Goal: Task Accomplishment & Management: Complete application form

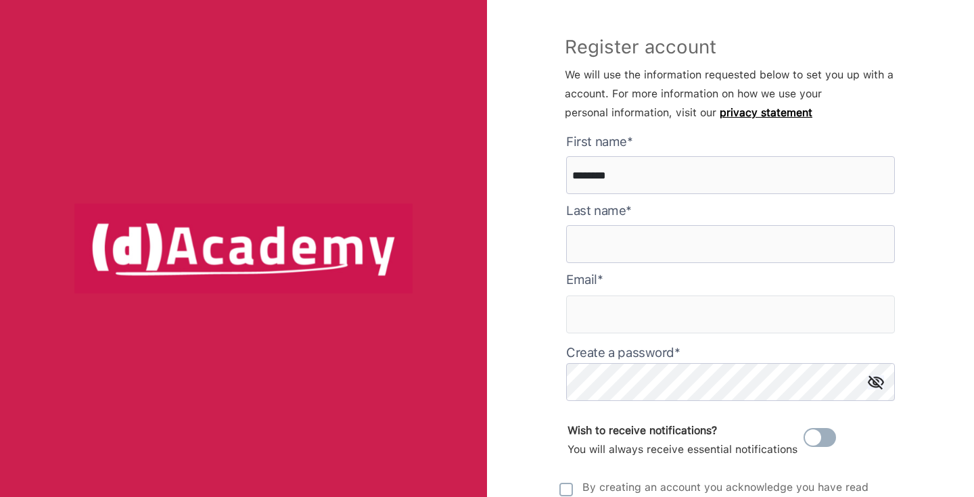
type here "********"
click at [582, 244] on input "********" at bounding box center [730, 244] width 329 height 38
type input "********"
type input "**********"
click at [606, 402] on form "**********" at bounding box center [730, 352] width 329 height 438
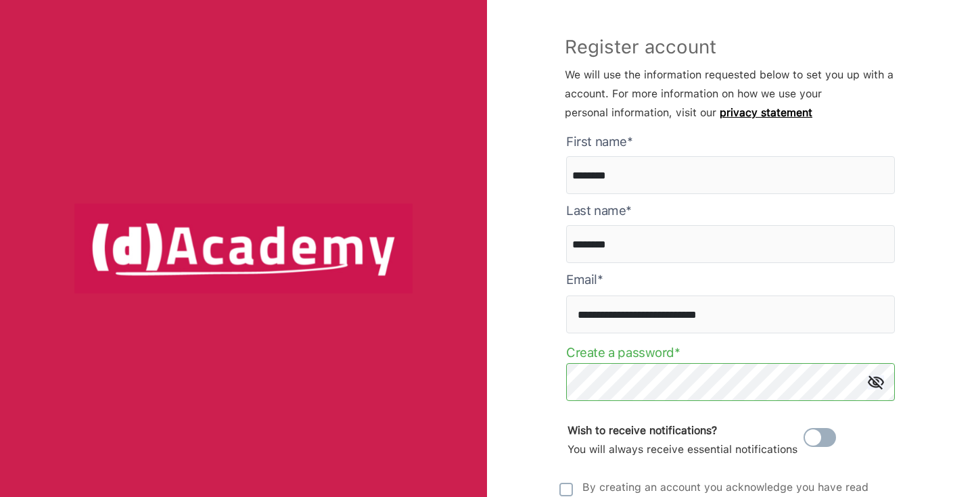
click at [870, 382] on img at bounding box center [876, 383] width 16 height 14
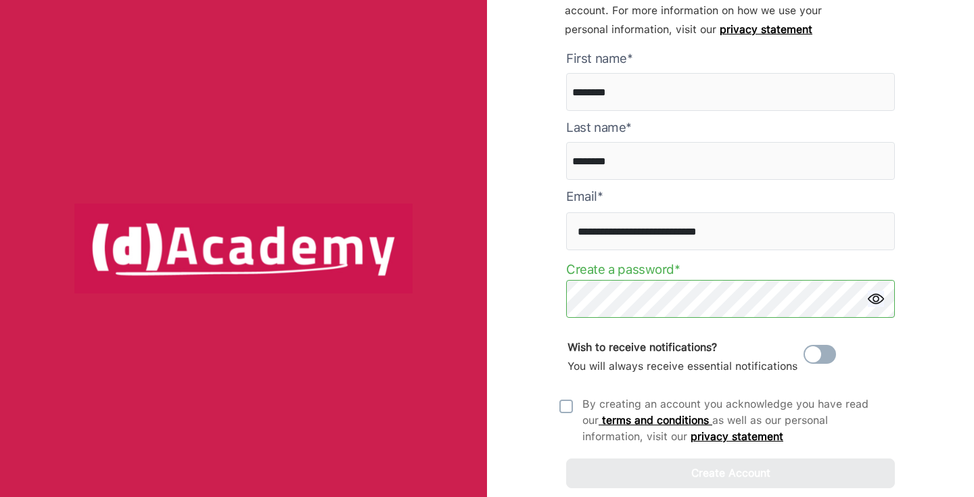
scroll to position [85, 0]
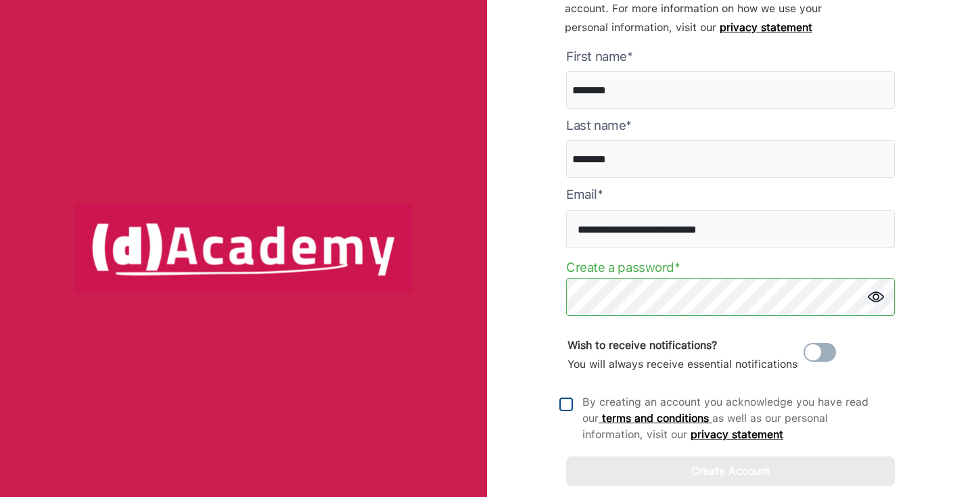
click at [571, 405] on img at bounding box center [567, 405] width 14 height 14
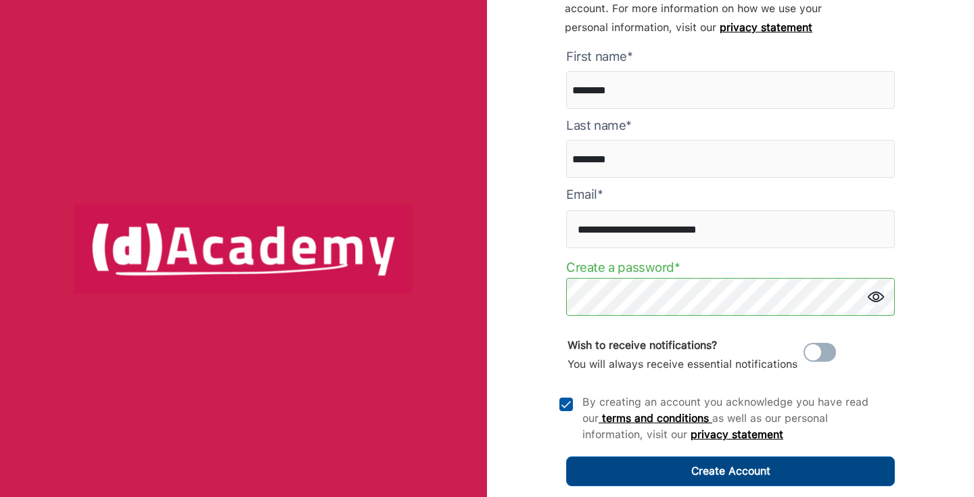
click at [687, 472] on button "Create Account" at bounding box center [730, 472] width 329 height 30
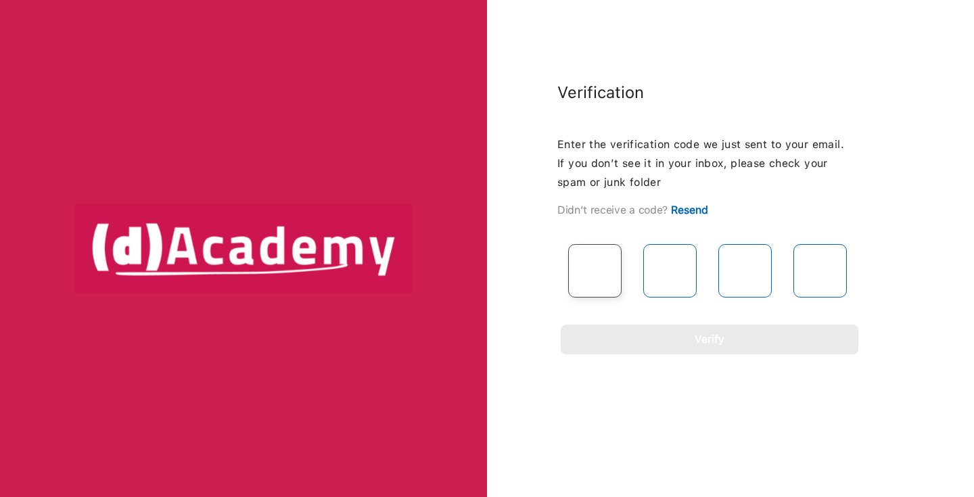
click at [601, 257] on input "text" at bounding box center [594, 270] width 53 height 53
paste input "*"
type input "*"
click at [659, 286] on input "text" at bounding box center [669, 270] width 53 height 53
type input "*"
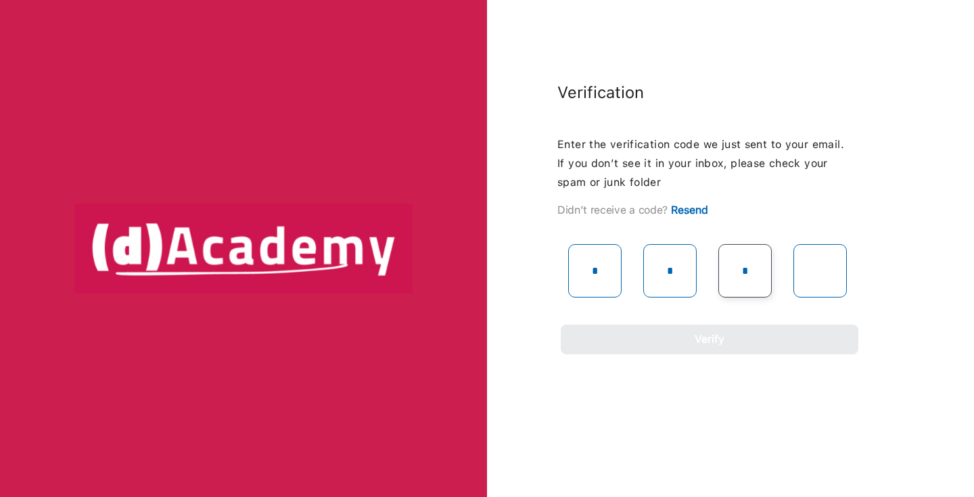
type input "*"
click at [815, 273] on input "text" at bounding box center [820, 270] width 53 height 53
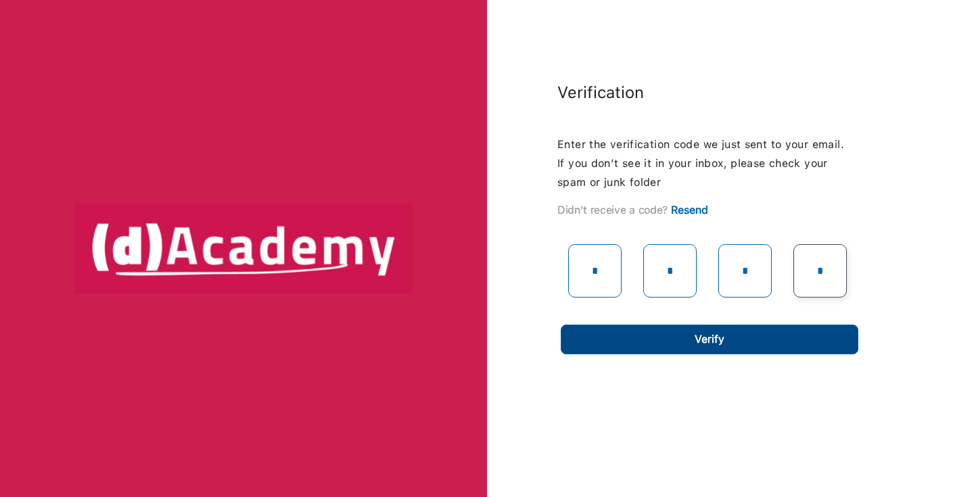
type input "*"
click at [755, 342] on button "Verify" at bounding box center [710, 340] width 298 height 30
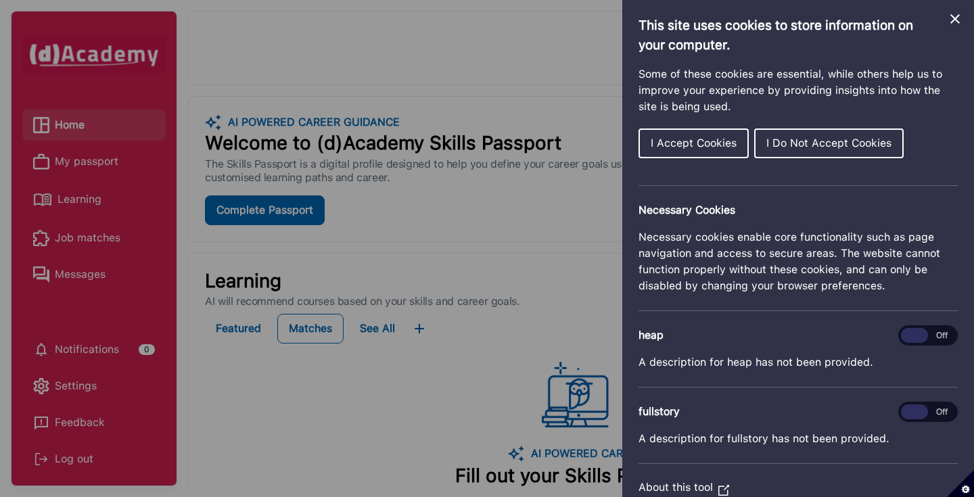
click at [953, 21] on icon "Close Cookie Control" at bounding box center [955, 18] width 9 height 9
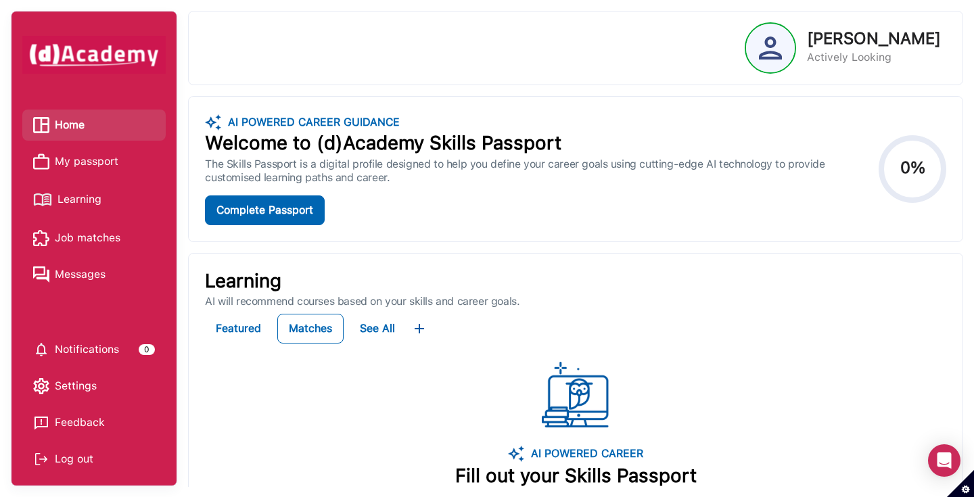
click at [70, 238] on span "Job matches" at bounding box center [88, 238] width 66 height 20
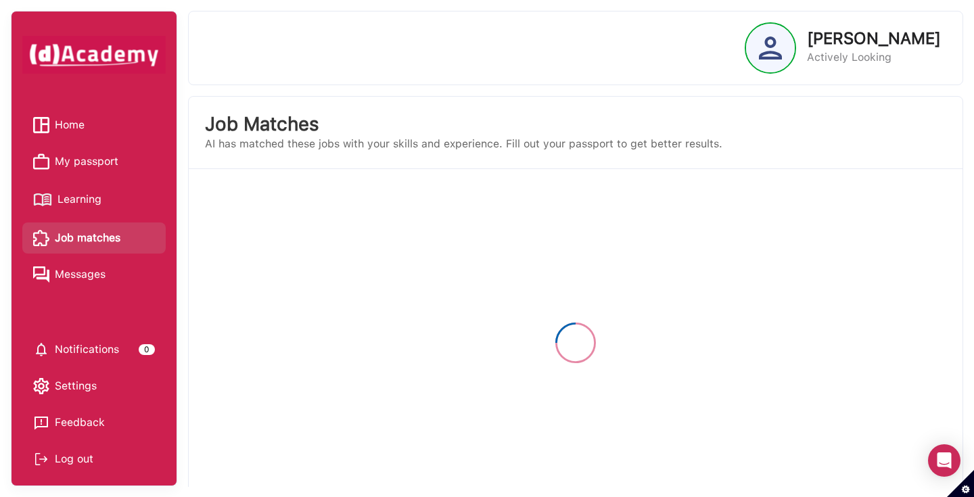
click at [95, 158] on span "My passport" at bounding box center [87, 162] width 64 height 20
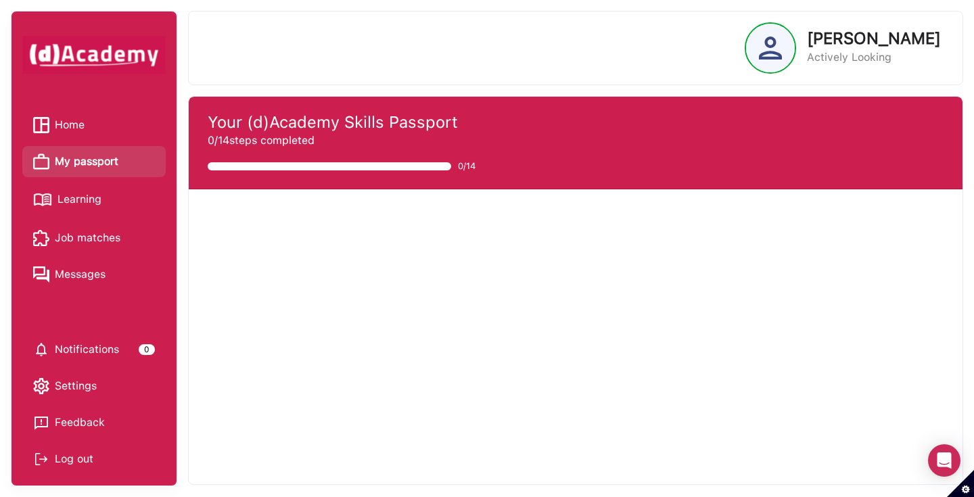
click at [81, 200] on span "Learning" at bounding box center [80, 199] width 44 height 20
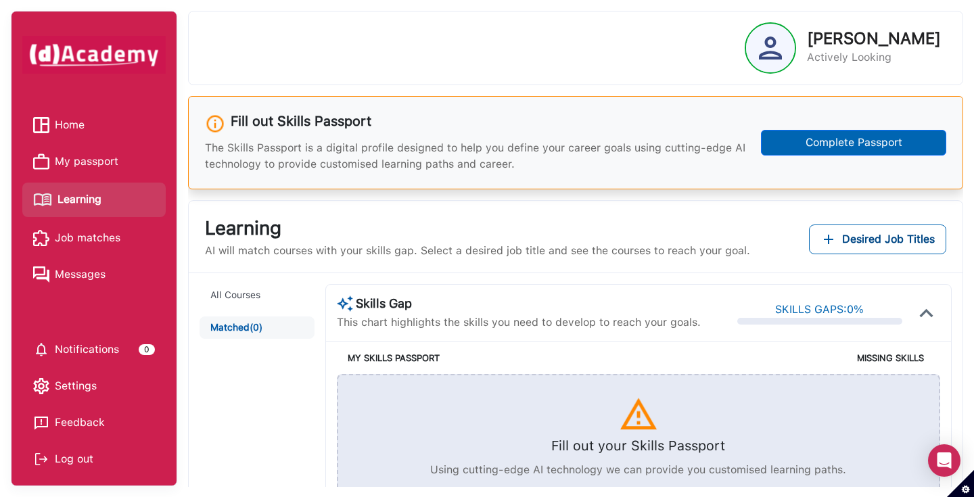
click at [69, 133] on span "Home" at bounding box center [70, 125] width 30 height 20
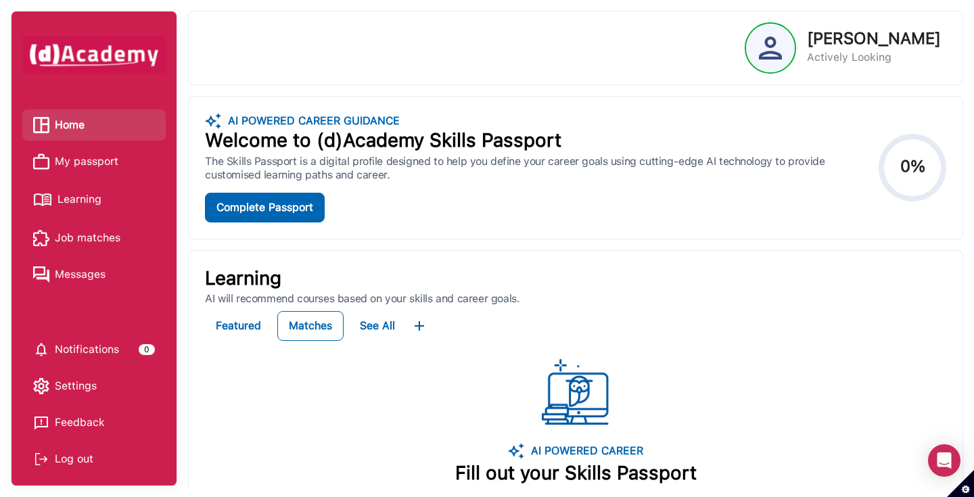
scroll to position [4, 0]
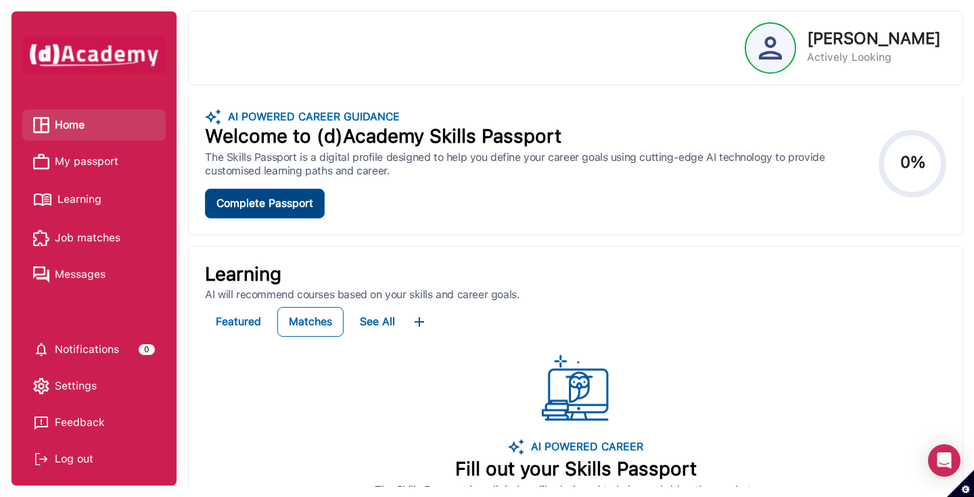
click at [301, 206] on div "Complete Passport" at bounding box center [265, 204] width 97 height 16
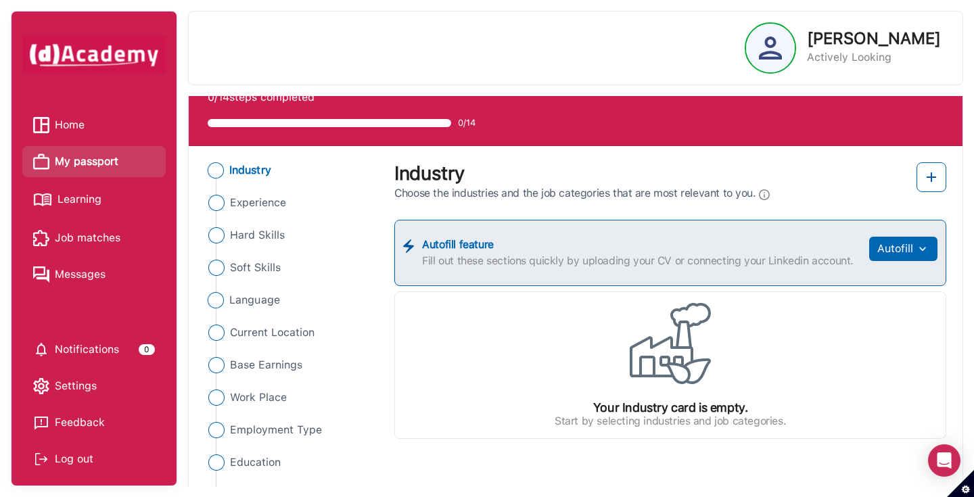
scroll to position [47, 0]
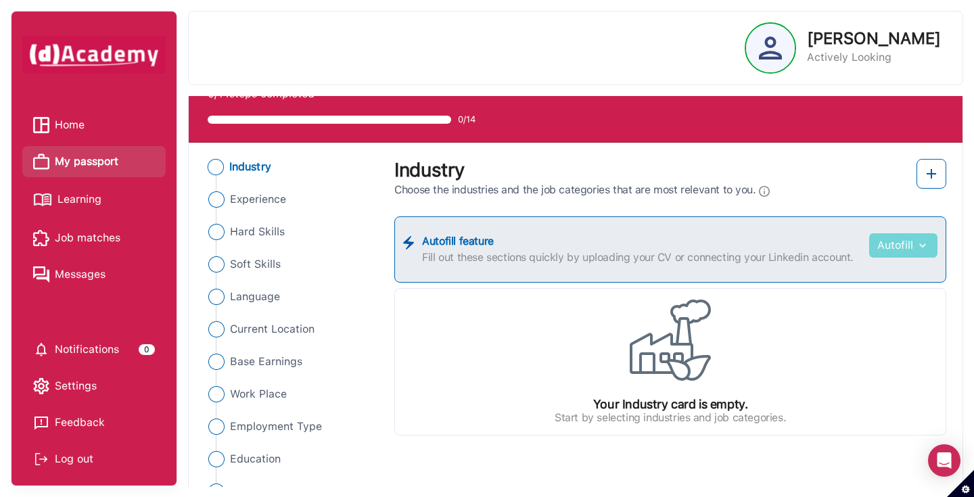
click at [894, 248] on button "Autofill" at bounding box center [903, 245] width 68 height 24
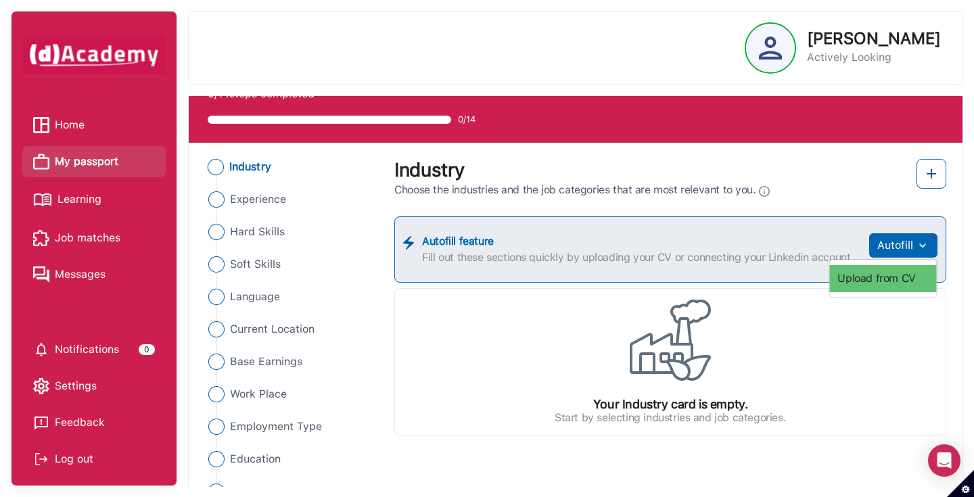
click at [873, 280] on link "Upload from CV" at bounding box center [883, 278] width 107 height 27
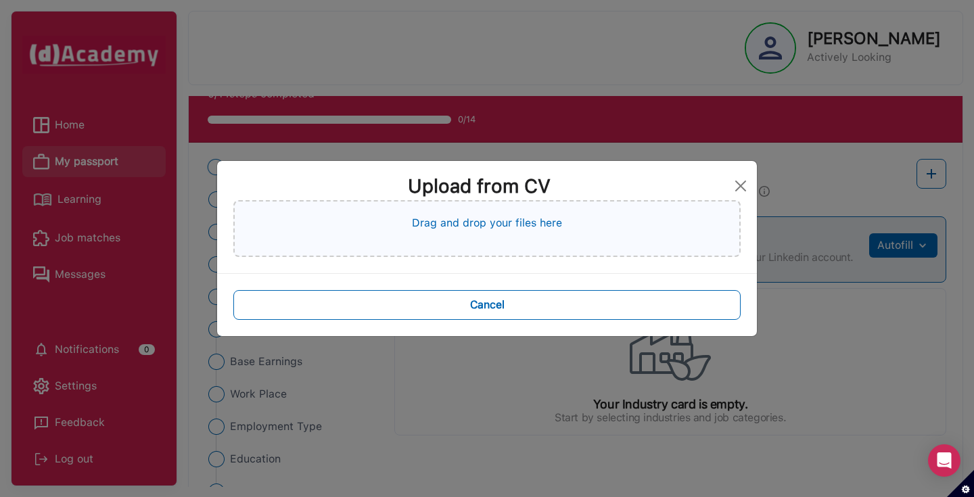
click at [468, 220] on p "Drag and drop your files here" at bounding box center [487, 223] width 150 height 16
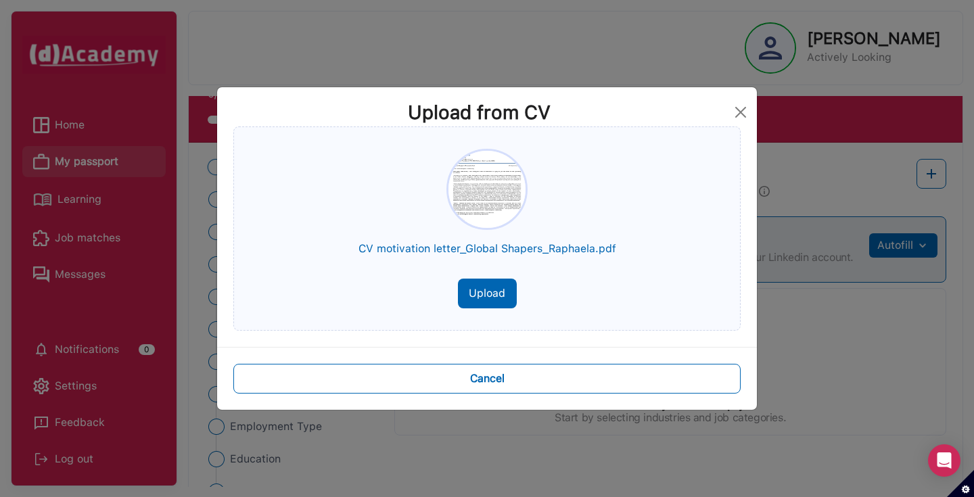
click at [496, 304] on button "Upload" at bounding box center [487, 294] width 59 height 30
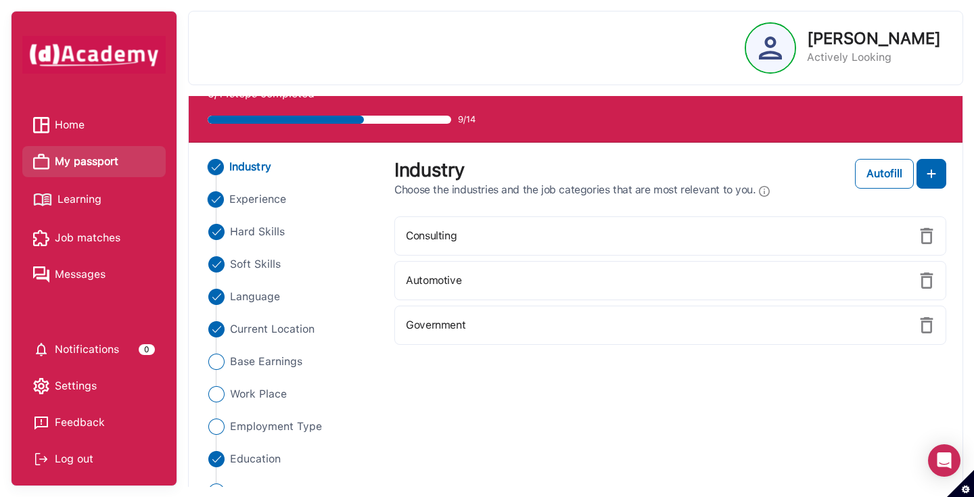
click at [263, 198] on span "Experience" at bounding box center [257, 199] width 57 height 16
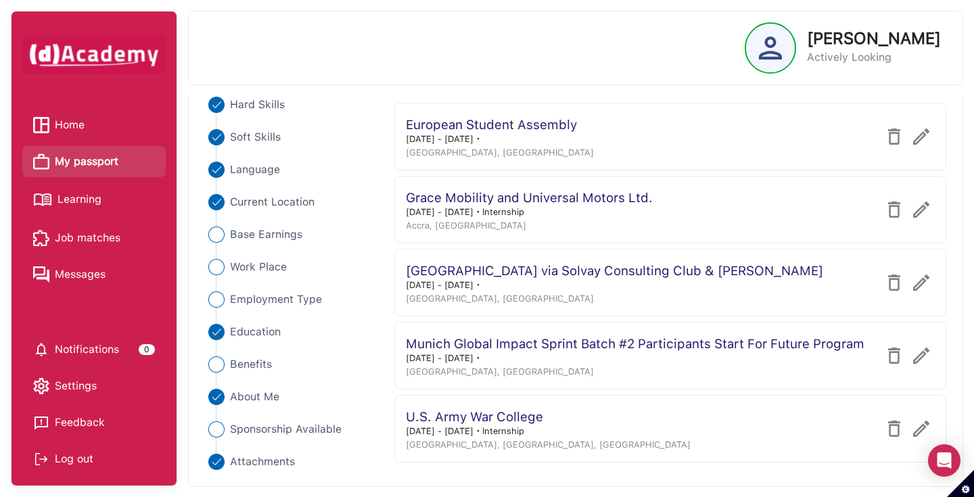
scroll to position [173, 0]
click at [246, 232] on span "Base Earnings" at bounding box center [265, 235] width 73 height 16
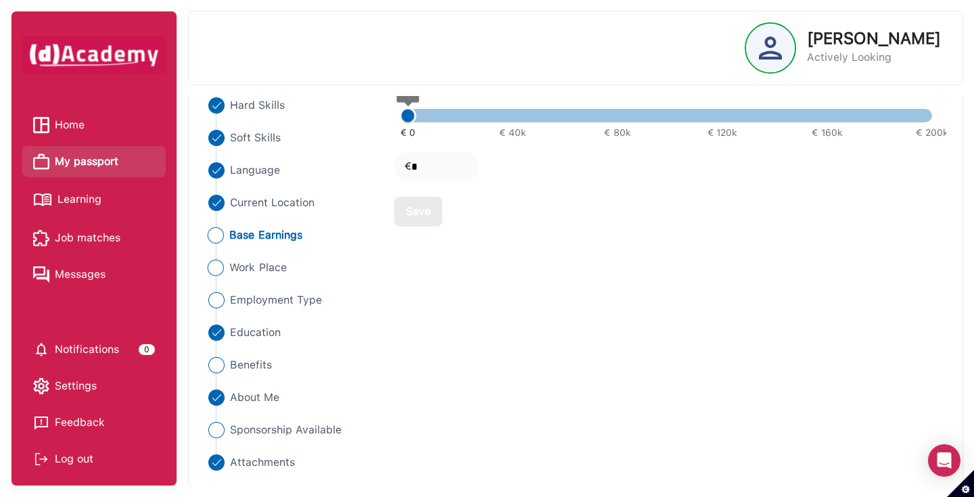
click at [269, 267] on span "Work Place" at bounding box center [258, 268] width 58 height 16
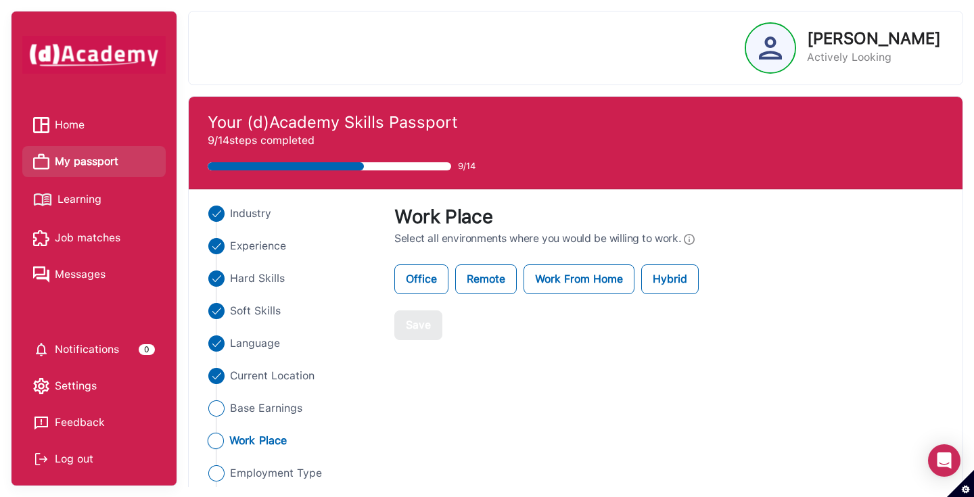
scroll to position [0, 0]
click at [678, 284] on label "Hybrid" at bounding box center [670, 280] width 58 height 30
click at [424, 315] on button "Save" at bounding box center [418, 326] width 48 height 30
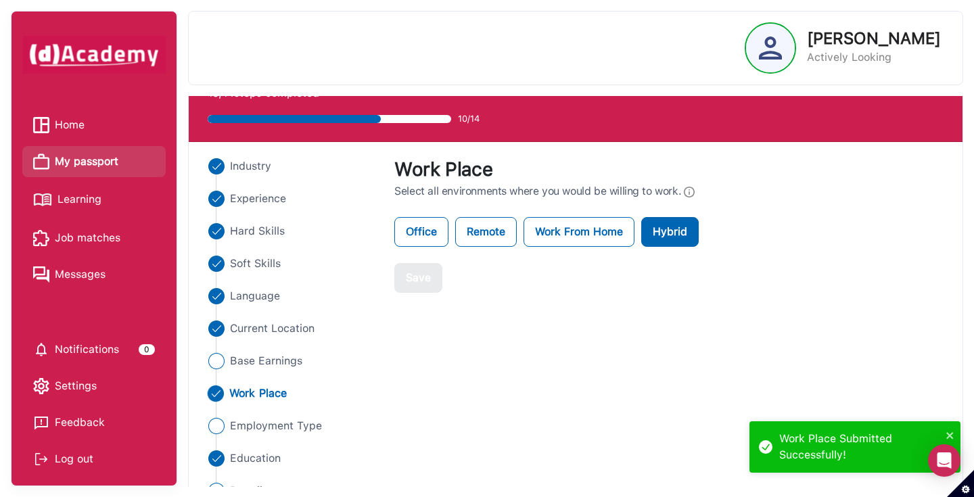
scroll to position [52, 0]
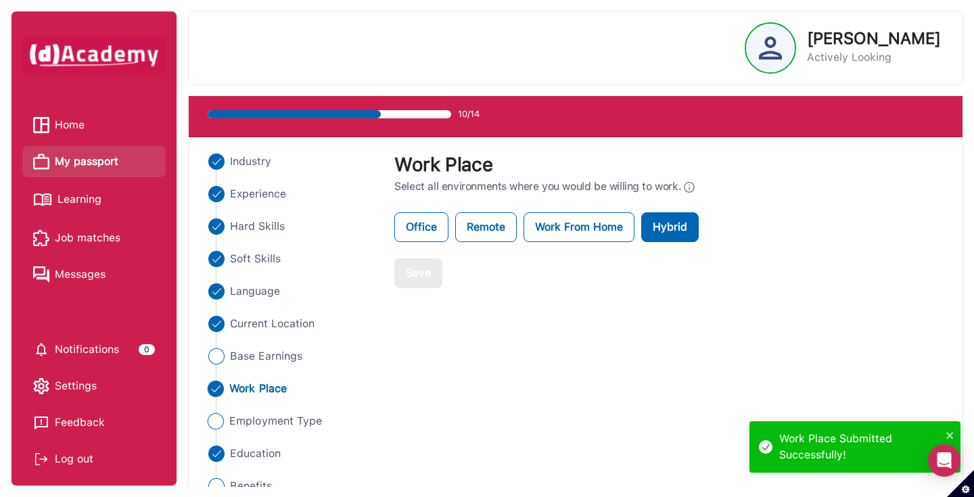
click at [248, 419] on span "Employment Type" at bounding box center [275, 421] width 93 height 16
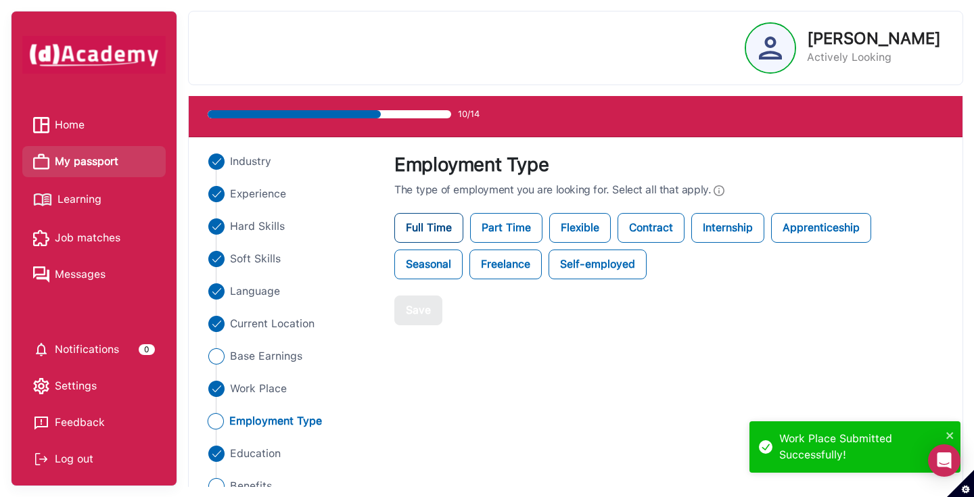
click at [436, 233] on label "Full Time" at bounding box center [428, 228] width 69 height 30
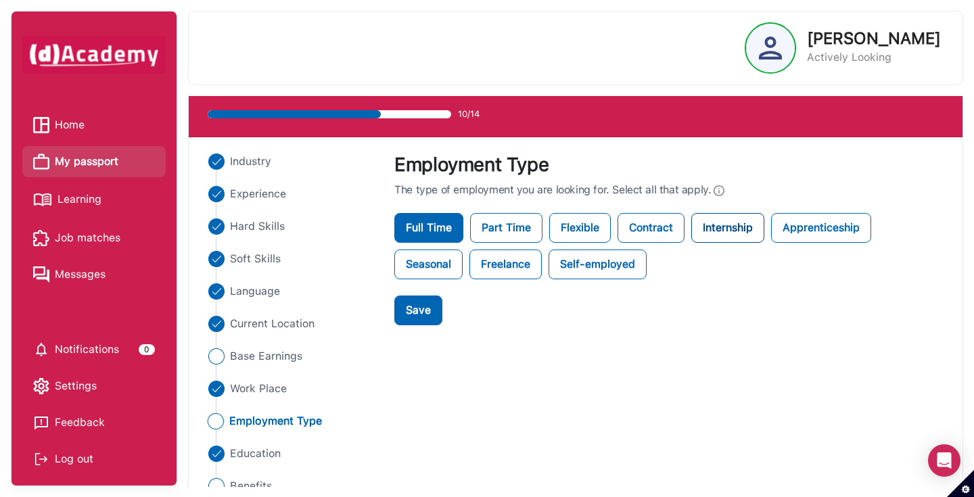
click at [740, 232] on label "Internship" at bounding box center [727, 228] width 73 height 30
click at [871, 228] on label "Apprenticeship" at bounding box center [821, 228] width 100 height 30
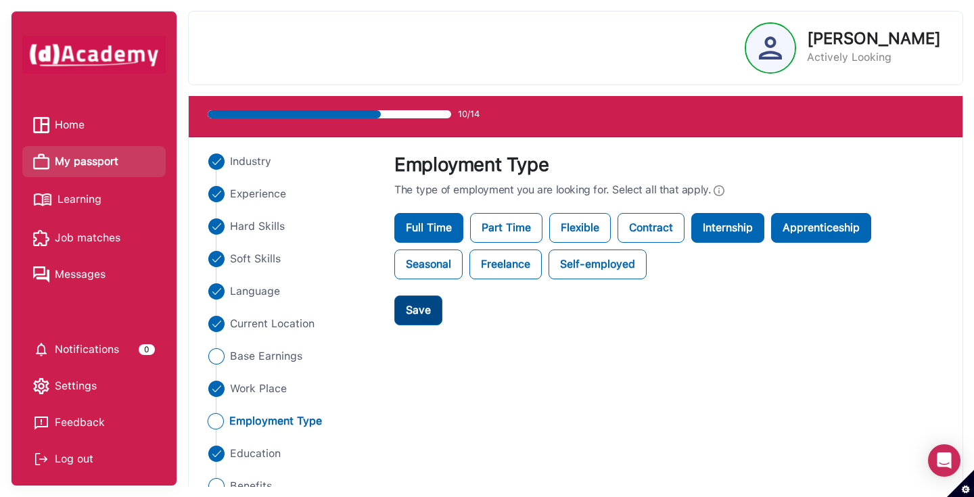
click at [435, 307] on button "Save" at bounding box center [418, 311] width 48 height 30
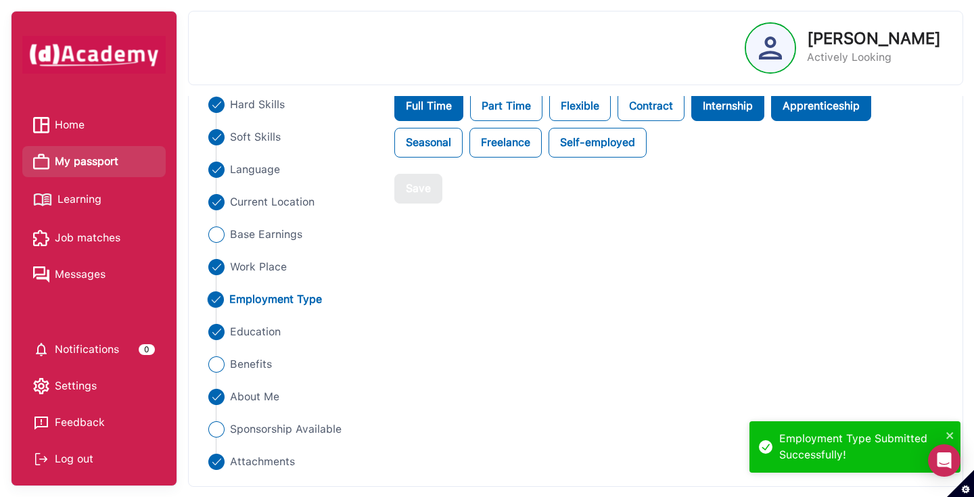
scroll to position [173, 0]
click at [264, 434] on span "Sponsorship Available" at bounding box center [285, 430] width 113 height 16
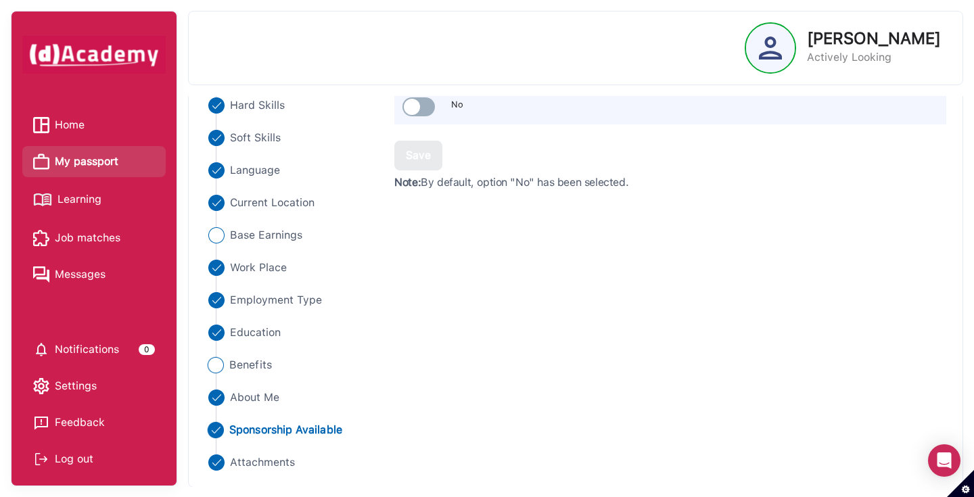
click at [233, 366] on span "Benefits" at bounding box center [250, 365] width 43 height 16
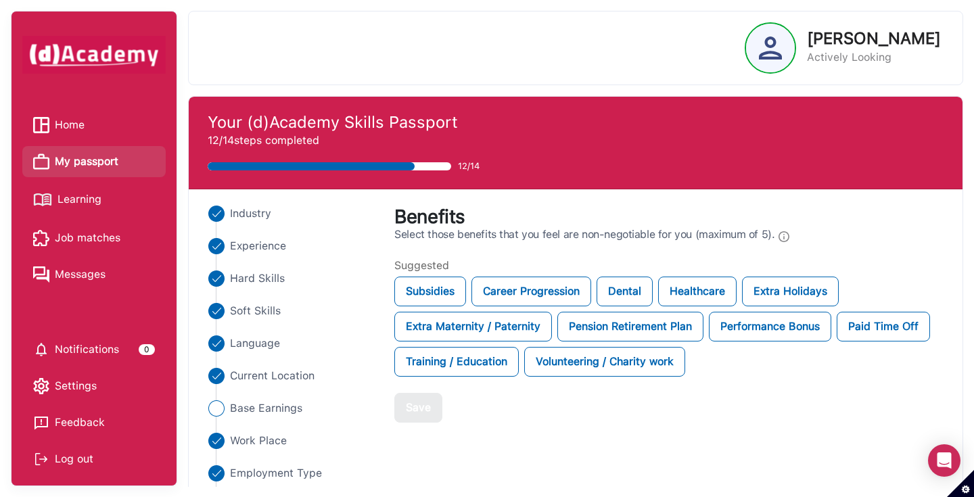
scroll to position [0, 0]
click at [511, 294] on div "Career Progression" at bounding box center [532, 292] width 120 height 30
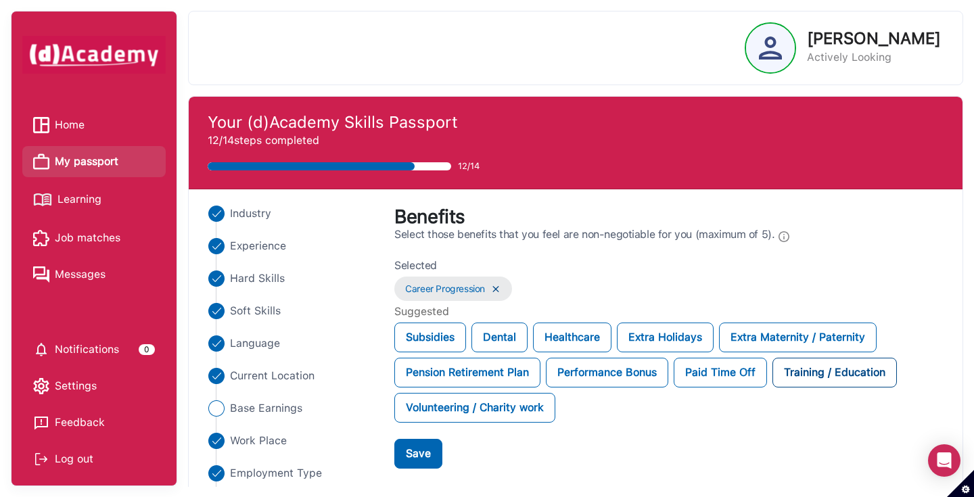
click at [842, 379] on div "Training / Education" at bounding box center [835, 373] width 124 height 30
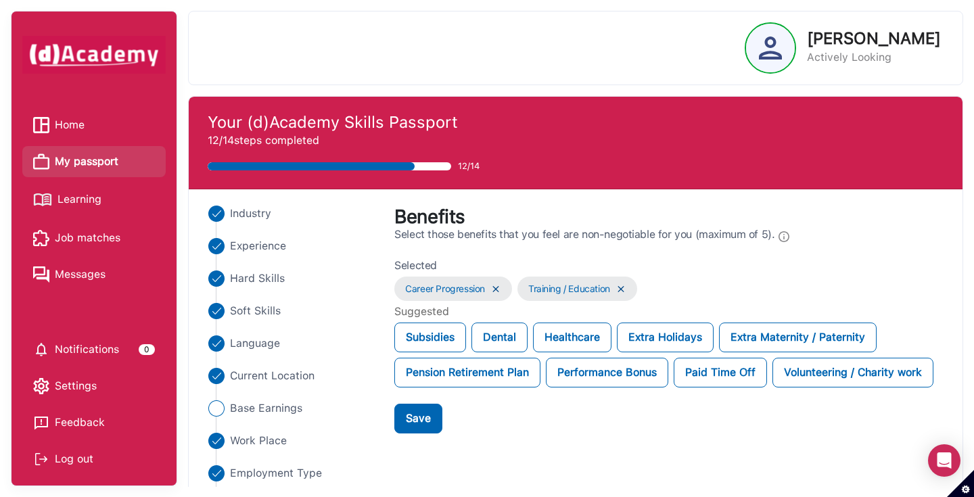
click at [512, 426] on div "Selected Career Progression Training / Education Suggested Subsidies Dental Hea…" at bounding box center [670, 346] width 552 height 176
click at [773, 388] on div "Volunteering / Charity work" at bounding box center [853, 373] width 161 height 30
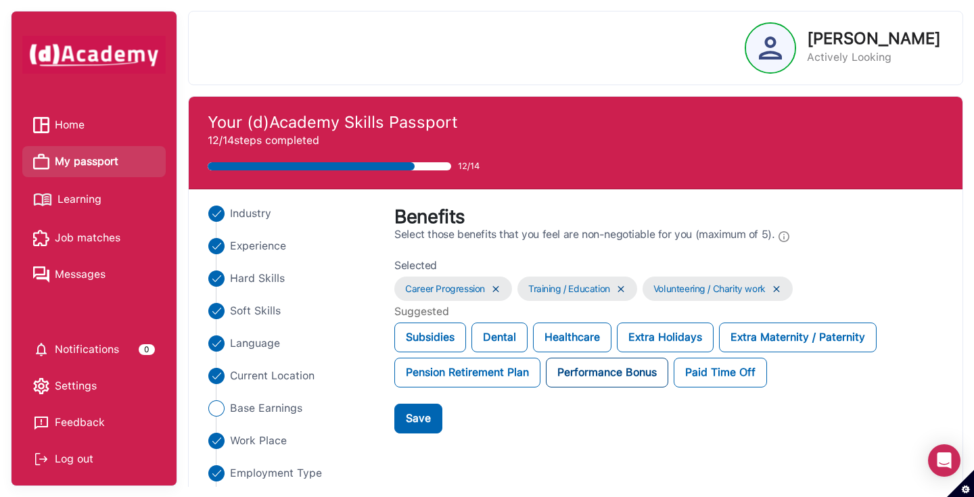
click at [597, 373] on div "Performance Bonus" at bounding box center [607, 373] width 122 height 30
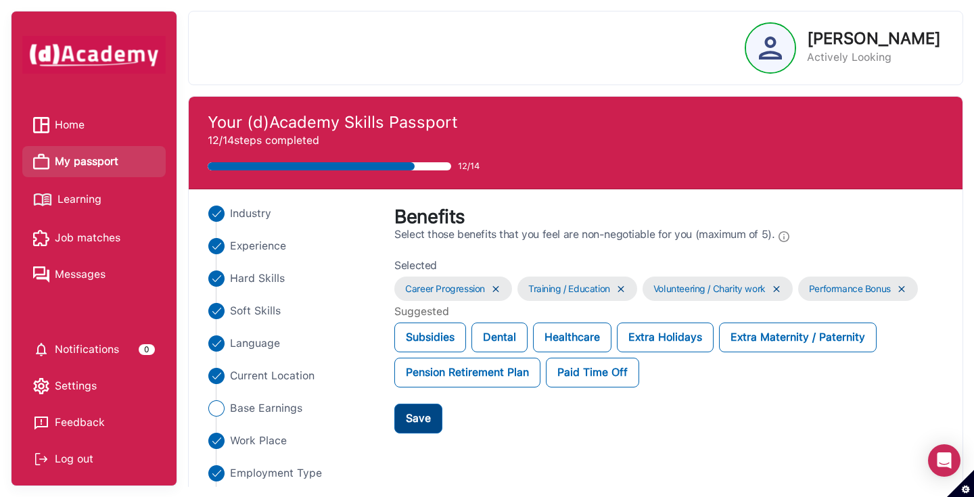
click at [429, 414] on div "Save" at bounding box center [418, 419] width 25 height 16
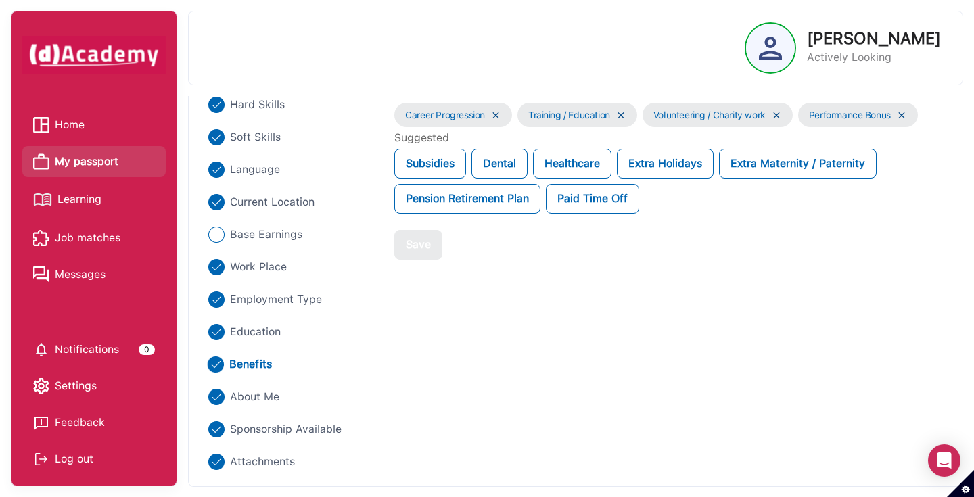
scroll to position [173, 0]
click at [93, 168] on span "My passport" at bounding box center [87, 162] width 64 height 20
click at [77, 196] on span "Learning" at bounding box center [80, 199] width 44 height 20
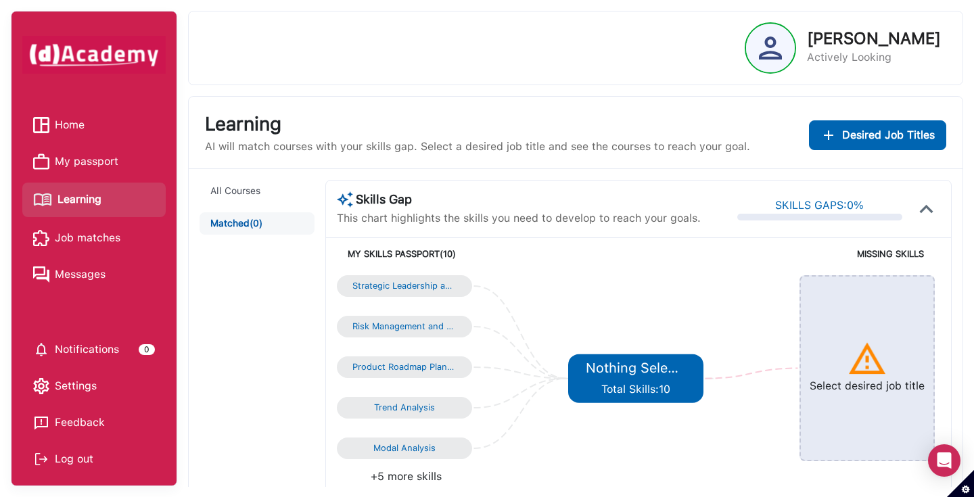
click at [74, 173] on li "My passport" at bounding box center [93, 161] width 143 height 31
click at [81, 165] on span "My passport" at bounding box center [87, 162] width 64 height 20
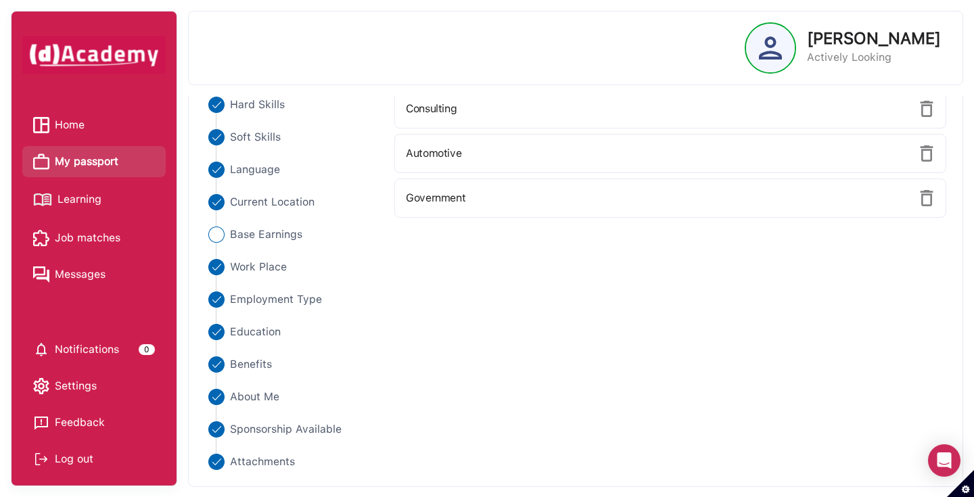
scroll to position [173, 0]
click at [229, 231] on Earnings "Base Earnings" at bounding box center [291, 235] width 175 height 16
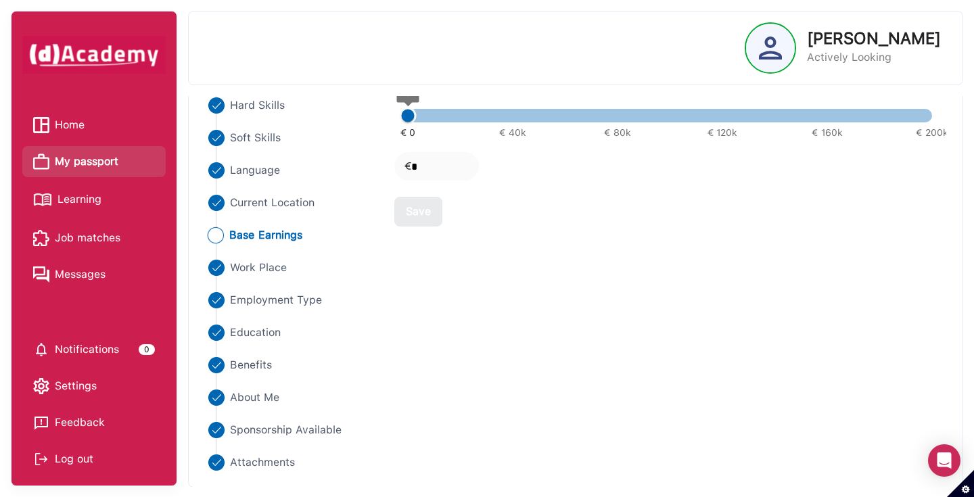
type input "*****"
click at [598, 122] on span "€ 0 € 40k € 80k € 120k € 160k € 200k 0" at bounding box center [670, 116] width 524 height 20
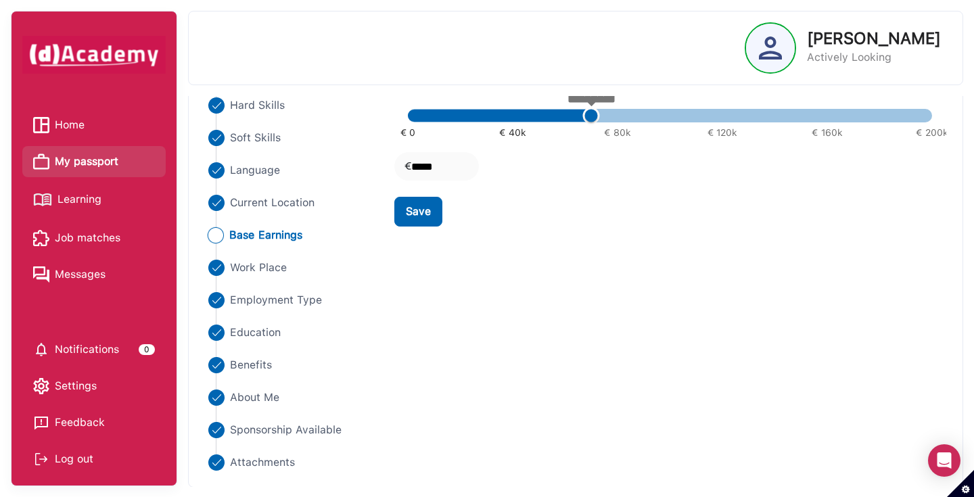
type input "*****"
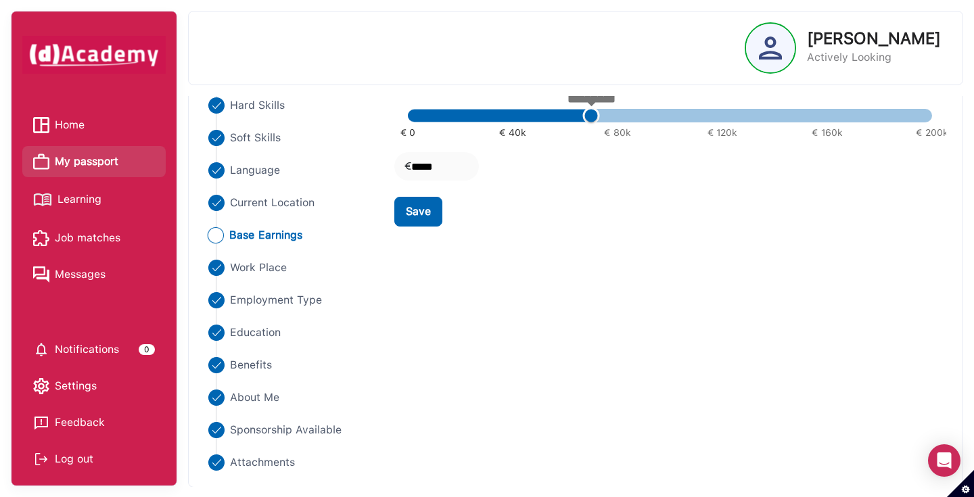
type input "*****"
drag, startPoint x: 587, startPoint y: 114, endPoint x: 554, endPoint y: 114, distance: 32.5
click at [554, 114] on span "55000" at bounding box center [552, 116] width 17 height 17
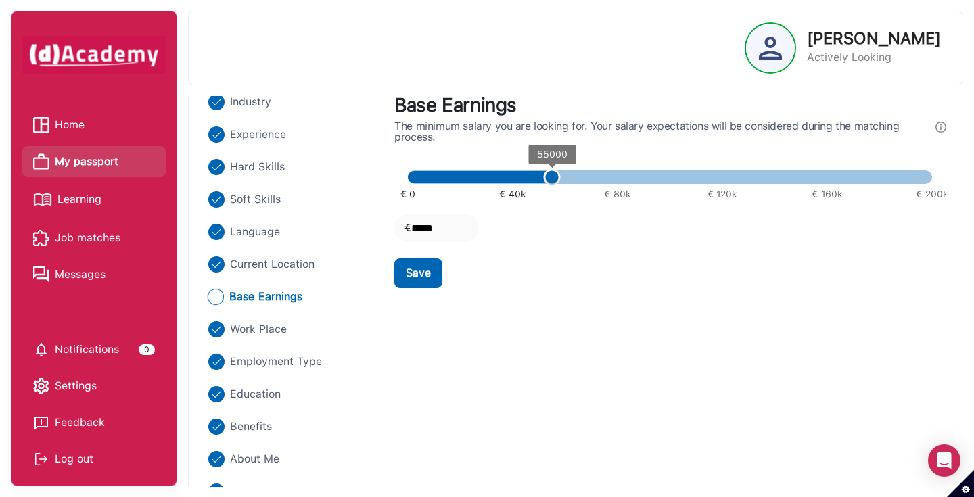
scroll to position [82, 0]
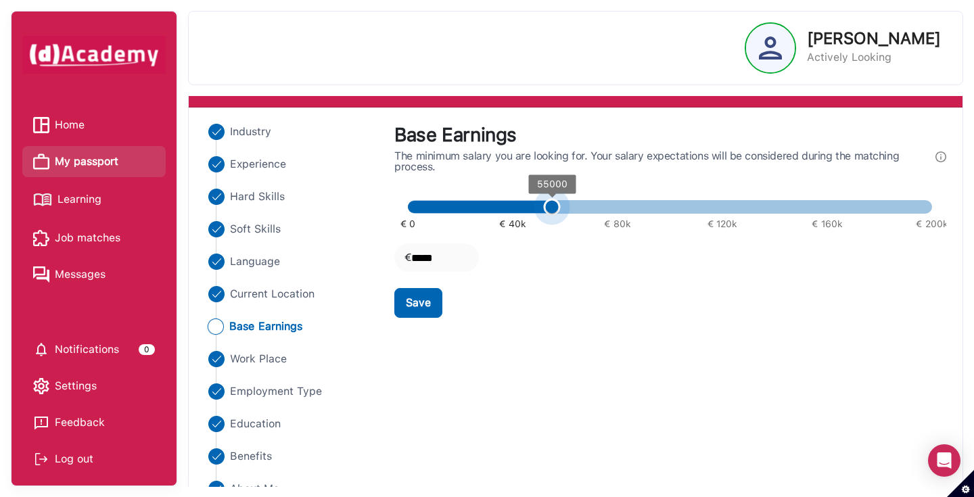
type input "*****"
drag, startPoint x: 547, startPoint y: 199, endPoint x: 532, endPoint y: 199, distance: 14.2
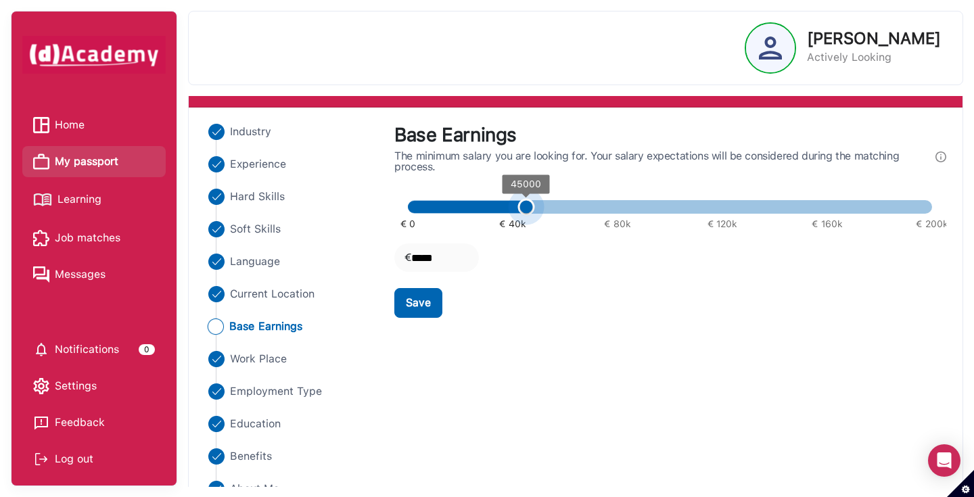
click at [532, 199] on span "45000" at bounding box center [526, 207] width 17 height 17
click at [425, 304] on div "Save" at bounding box center [418, 303] width 25 height 16
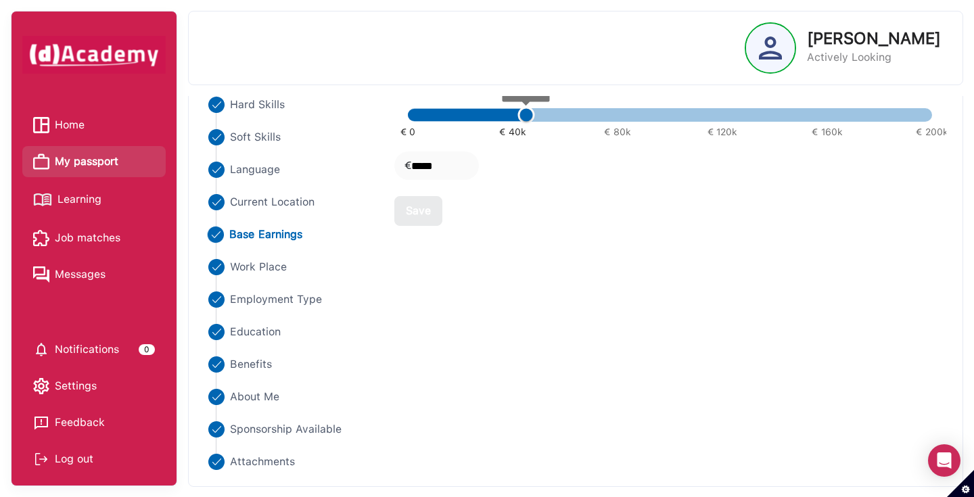
scroll to position [173, 0]
click at [81, 195] on span "Learning" at bounding box center [80, 199] width 44 height 20
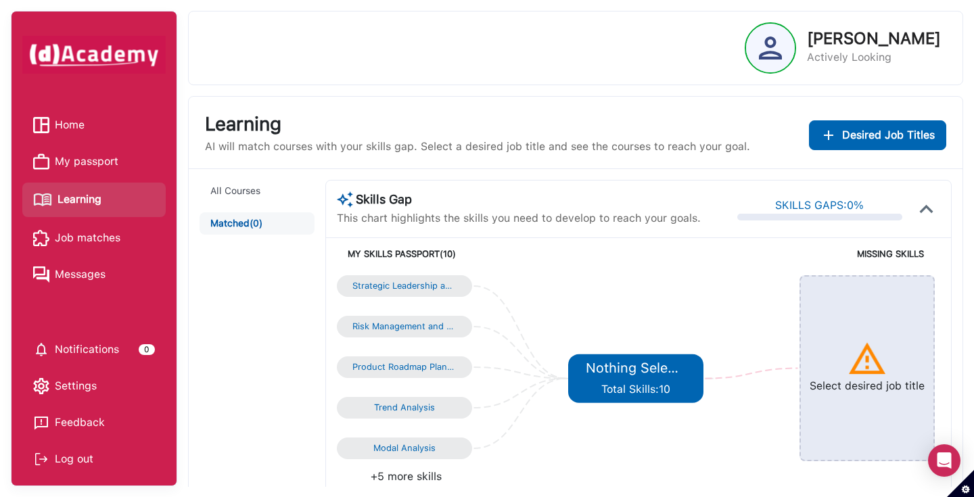
scroll to position [43, 0]
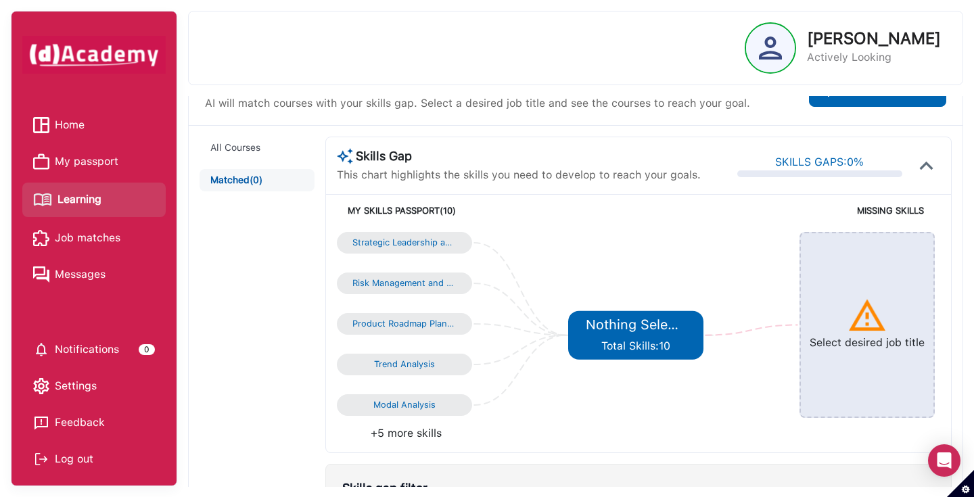
click at [415, 434] on li "+5 more skills" at bounding box center [488, 434] width 302 height 16
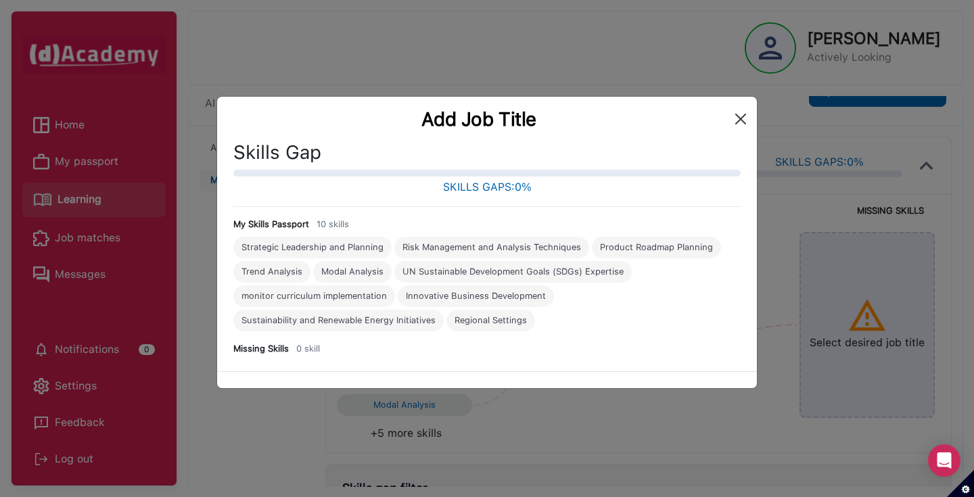
click at [742, 124] on button "Close" at bounding box center [741, 119] width 22 height 22
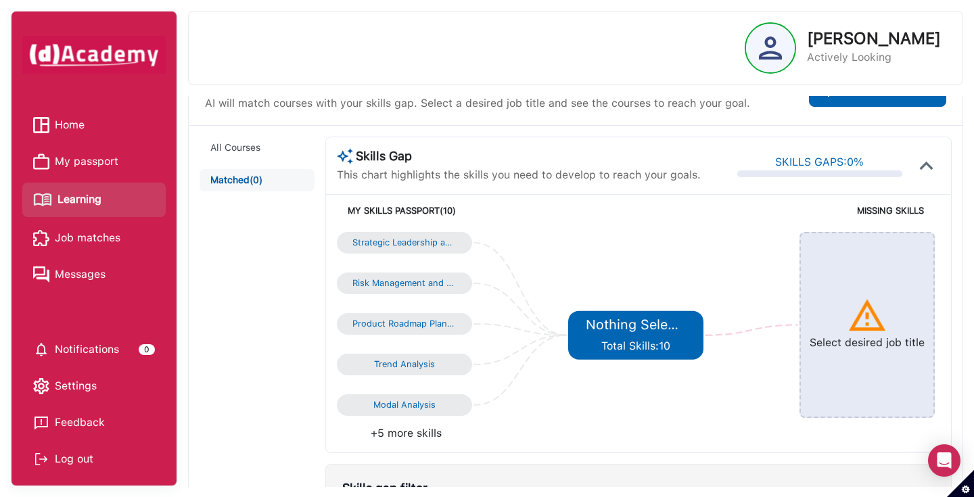
click at [868, 332] on img at bounding box center [867, 316] width 41 height 41
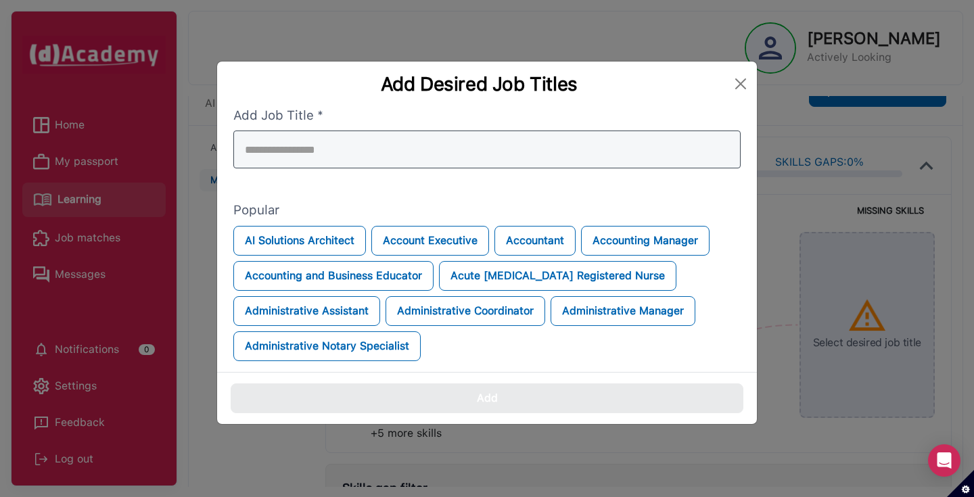
click at [304, 152] on div at bounding box center [486, 150] width 507 height 38
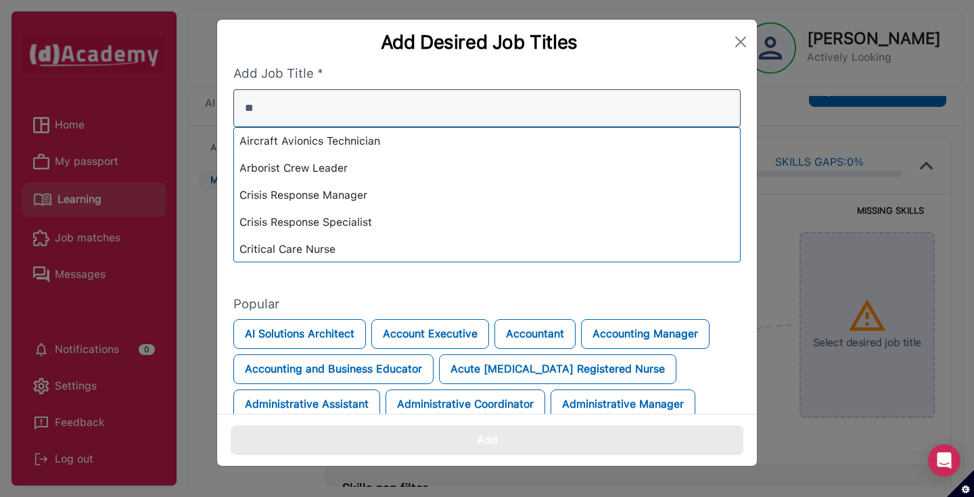
type input "*"
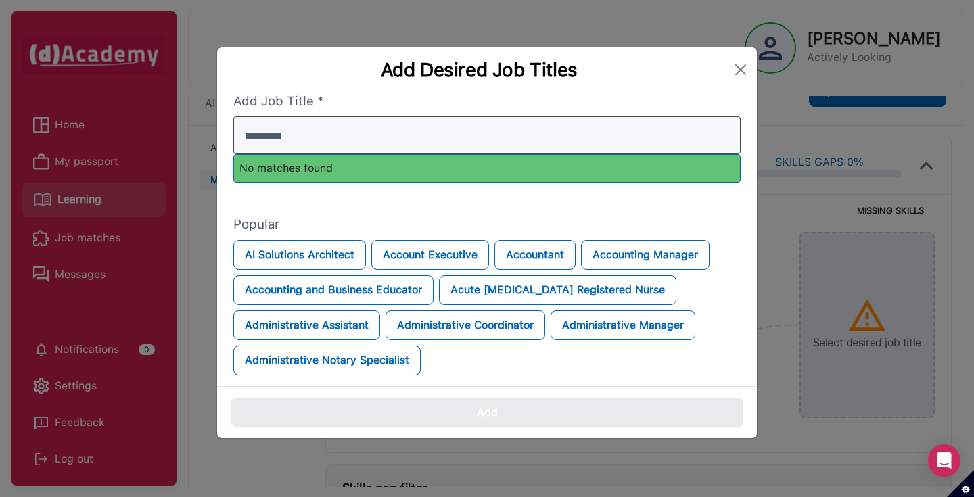
type input "*********"
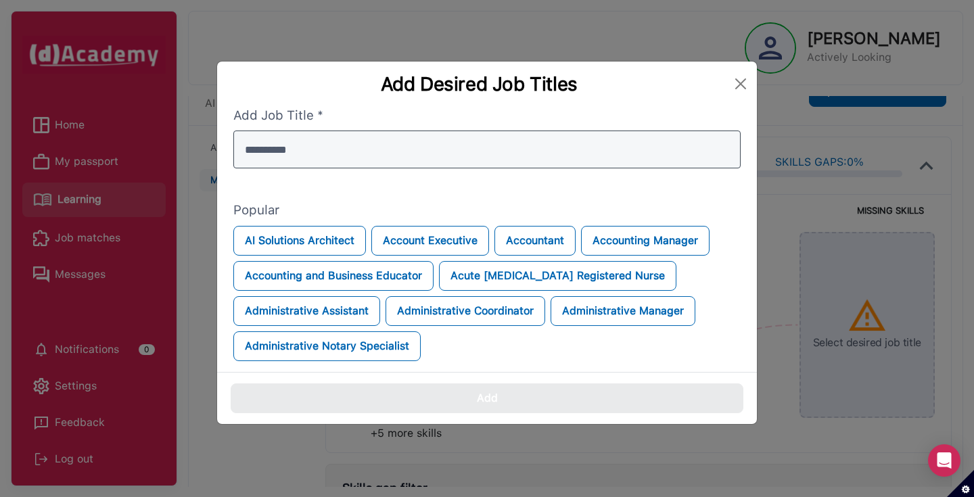
drag, startPoint x: 309, startPoint y: 130, endPoint x: 311, endPoint y: 151, distance: 21.1
click at [311, 151] on input "*********" at bounding box center [486, 150] width 507 height 38
click at [723, 135] on input "*********" at bounding box center [486, 150] width 507 height 38
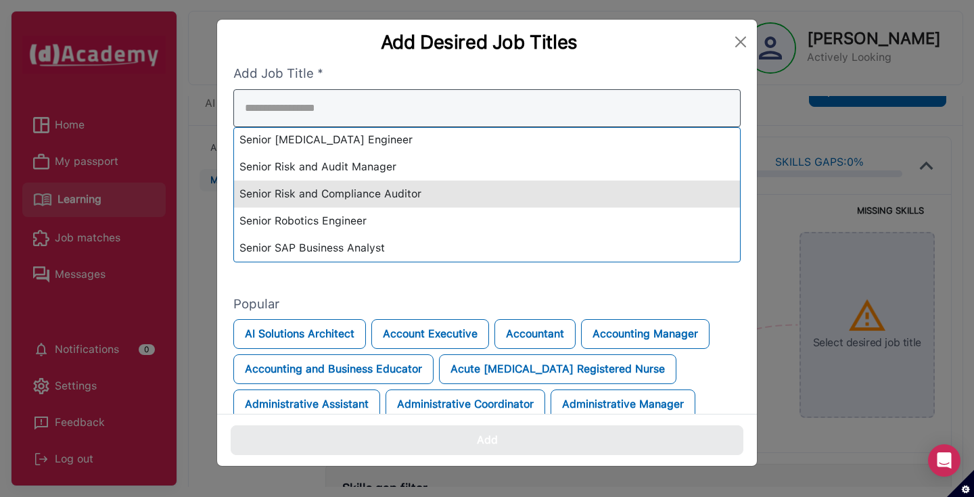
scroll to position [15407, 0]
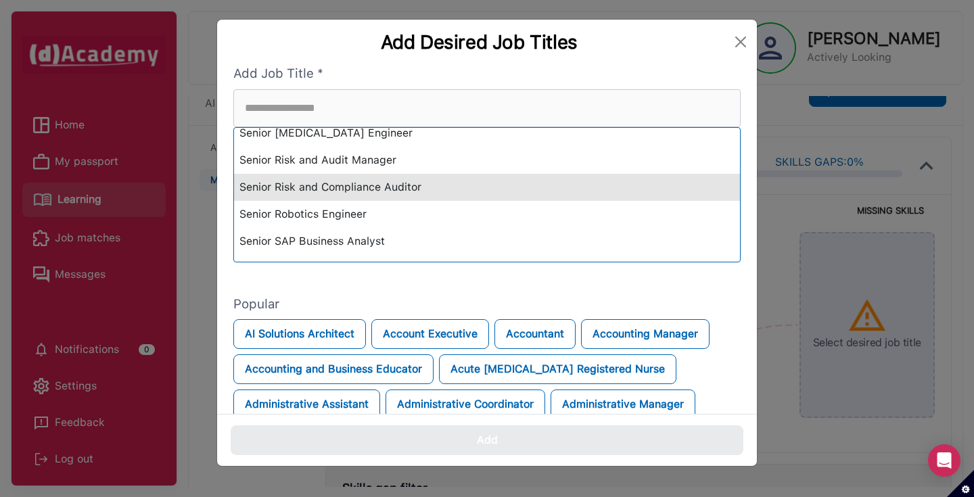
click at [346, 191] on div "Senior Risk and Compliance Auditor" at bounding box center [487, 187] width 506 height 27
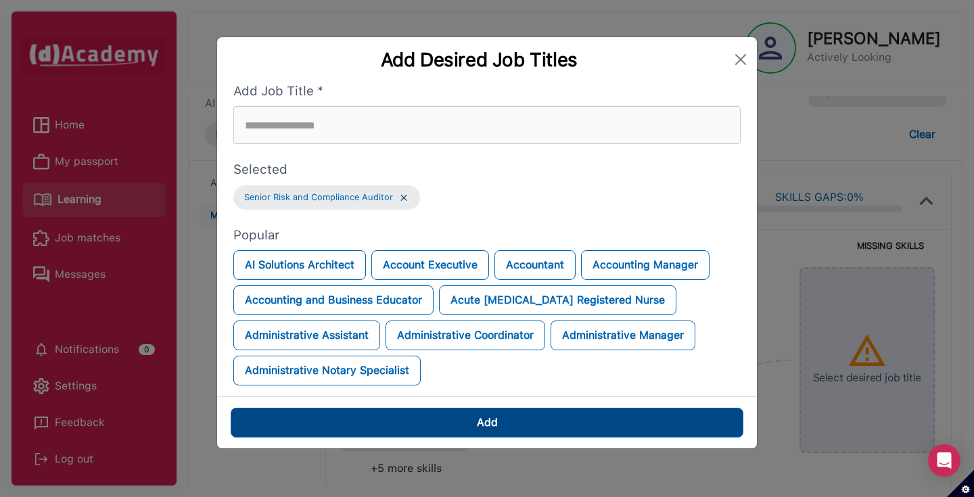
click at [482, 423] on div "Add" at bounding box center [487, 423] width 21 height 16
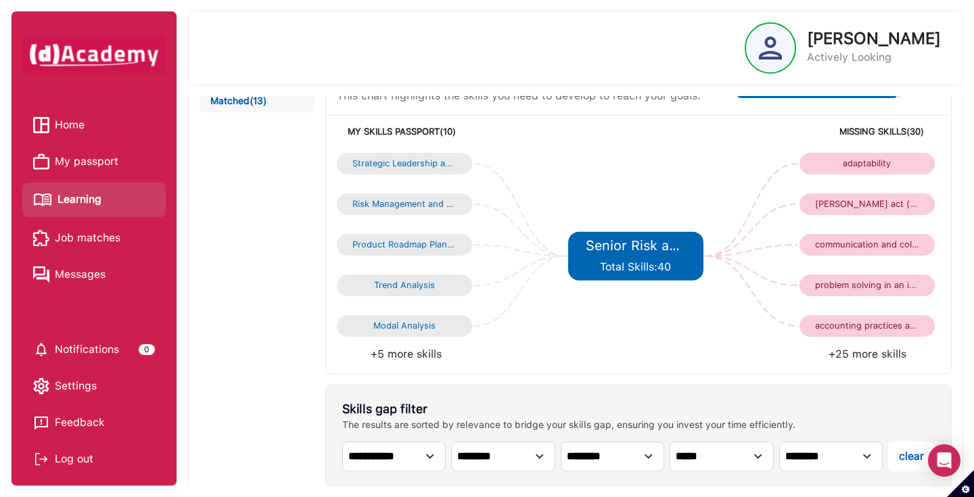
scroll to position [160, 0]
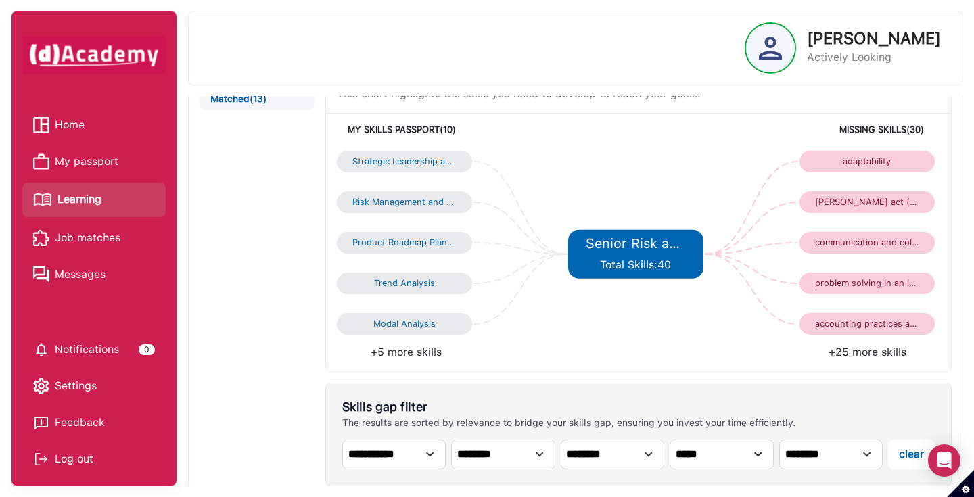
click at [876, 355] on li "+25 more skills" at bounding box center [790, 352] width 302 height 16
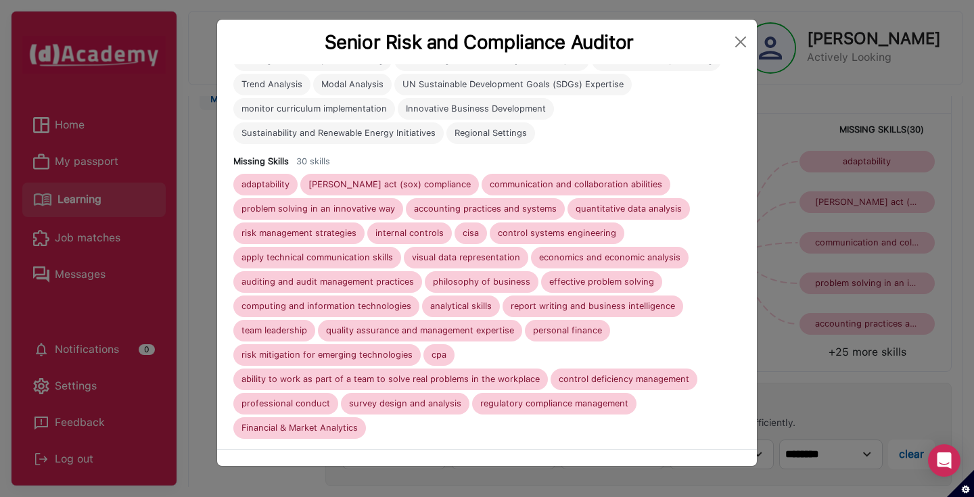
scroll to position [109, 0]
click at [740, 41] on button "Close" at bounding box center [741, 42] width 22 height 22
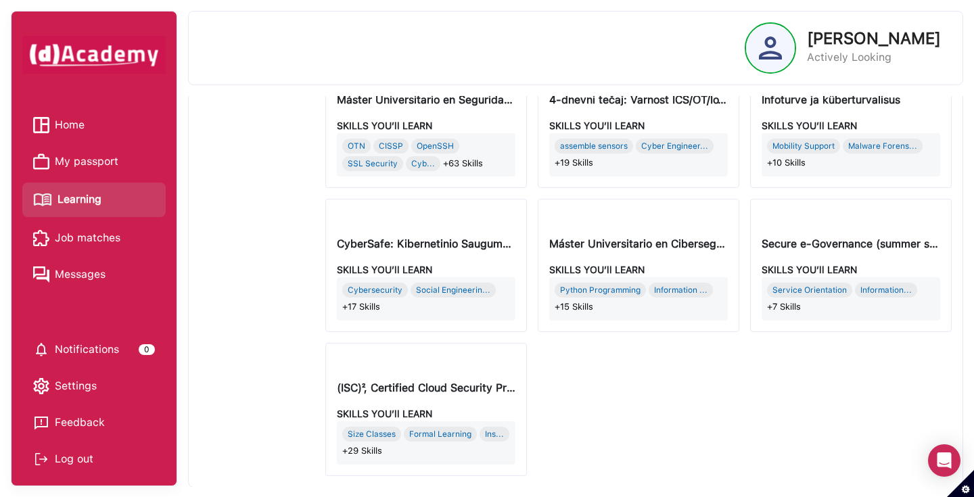
scroll to position [889, 0]
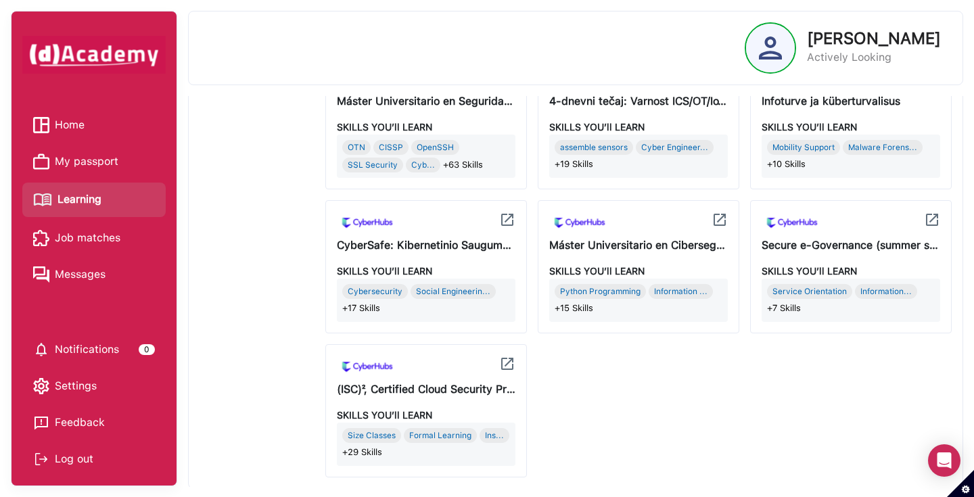
click at [815, 243] on div "Secure e-Governance (summer school)" at bounding box center [851, 245] width 179 height 16
click at [802, 254] on div "Secure e-Governance (summer school) SKILLS YOU’ll LEARN Service Orientation Inf…" at bounding box center [851, 266] width 202 height 133
click at [792, 223] on img at bounding box center [792, 223] width 61 height 22
click at [945, 220] on div "Secure e-Governance (summer school) SKILLS YOU’ll LEARN Service Orientation Inf…" at bounding box center [851, 266] width 202 height 133
click at [936, 220] on img at bounding box center [932, 220] width 16 height 16
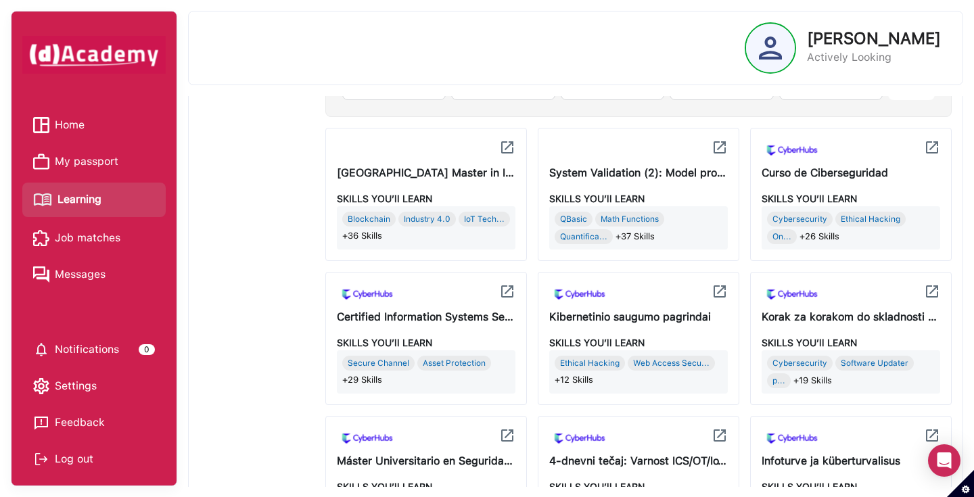
scroll to position [527, 0]
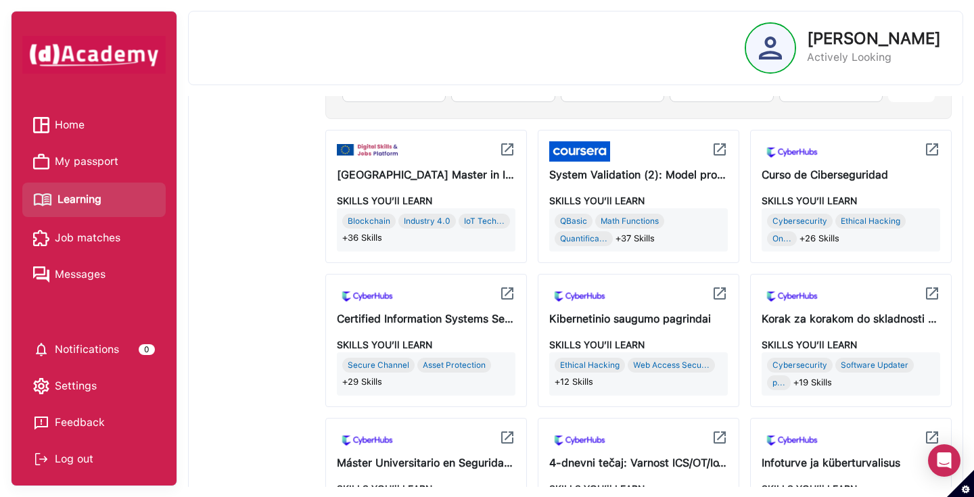
click at [511, 145] on img at bounding box center [507, 149] width 16 height 16
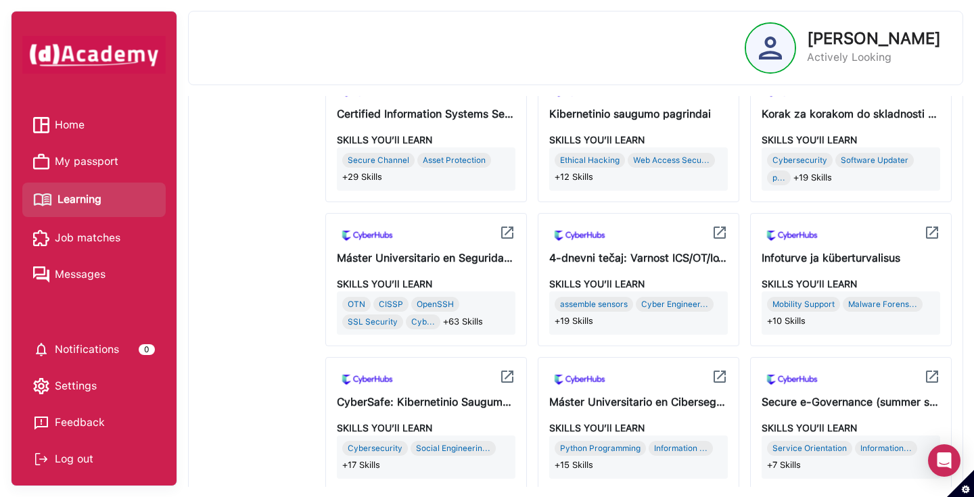
scroll to position [889, 0]
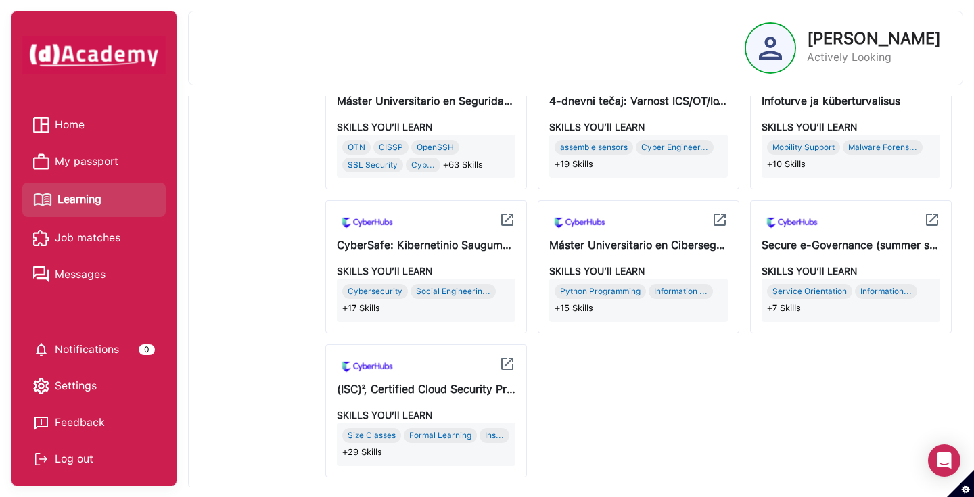
click at [507, 367] on img at bounding box center [507, 364] width 16 height 16
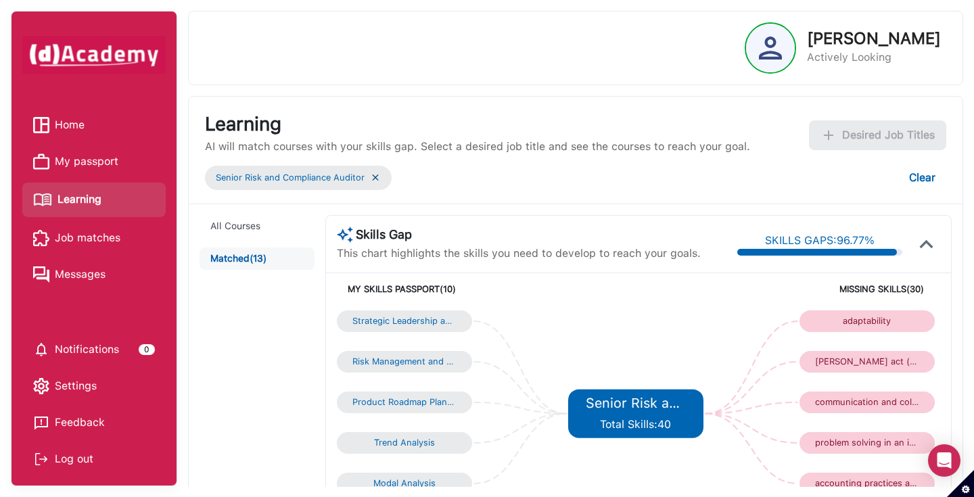
scroll to position [0, 0]
click at [661, 414] on div "Senior Risk and Compliance Auditor Total Skills: 40" at bounding box center [635, 414] width 99 height 38
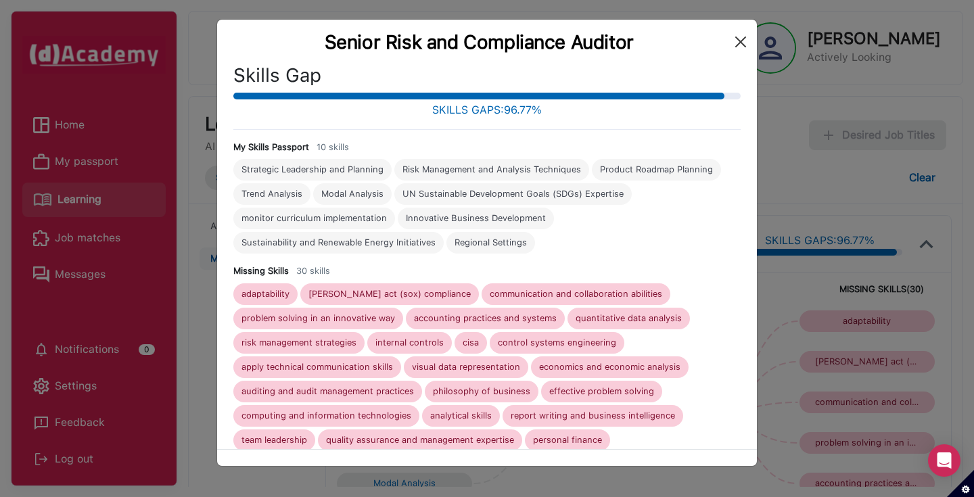
click at [741, 39] on button "Close" at bounding box center [741, 42] width 22 height 22
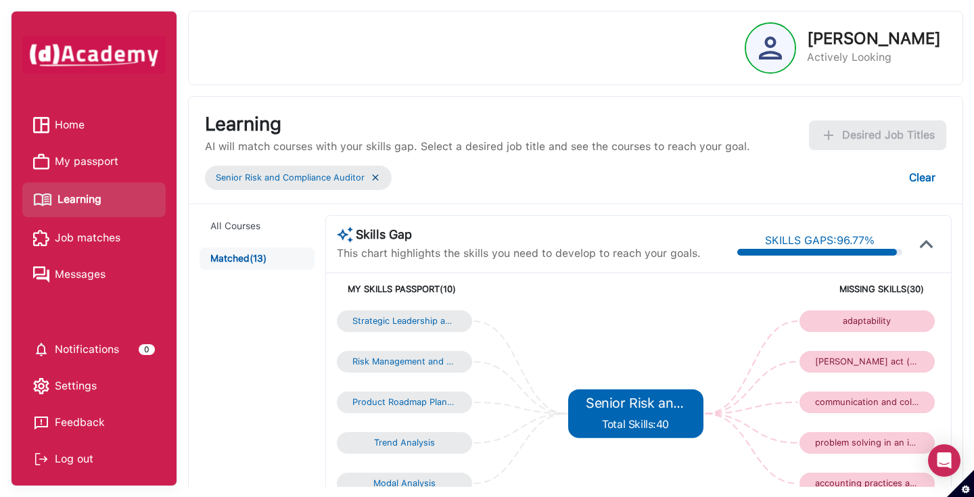
click at [376, 177] on img at bounding box center [375, 178] width 11 height 12
click at [373, 175] on img at bounding box center [375, 178] width 11 height 12
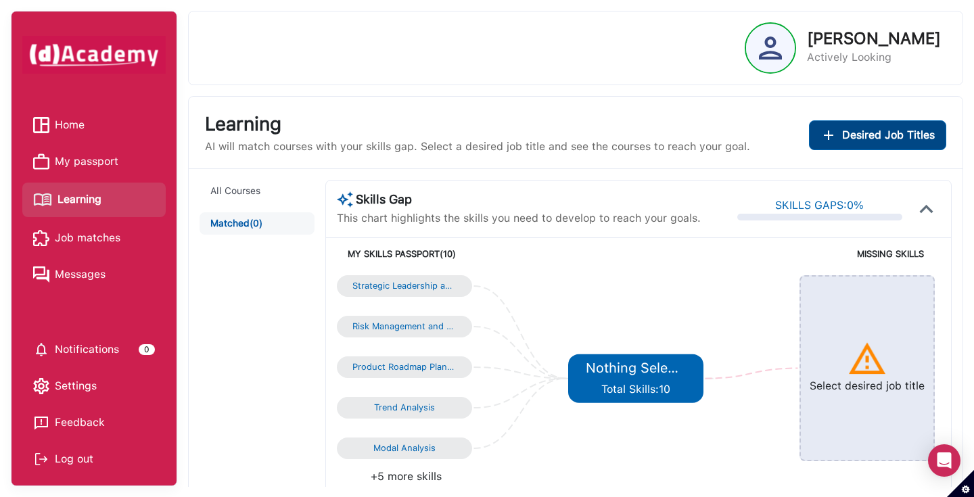
click at [855, 134] on span "Desired Job Titles" at bounding box center [888, 135] width 93 height 16
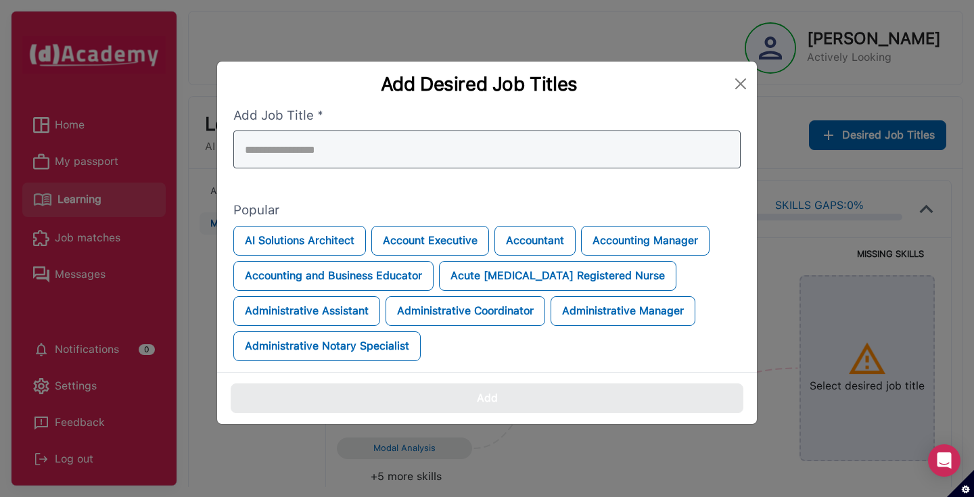
click at [468, 147] on div at bounding box center [486, 150] width 507 height 38
click at [429, 156] on input "search" at bounding box center [486, 150] width 507 height 38
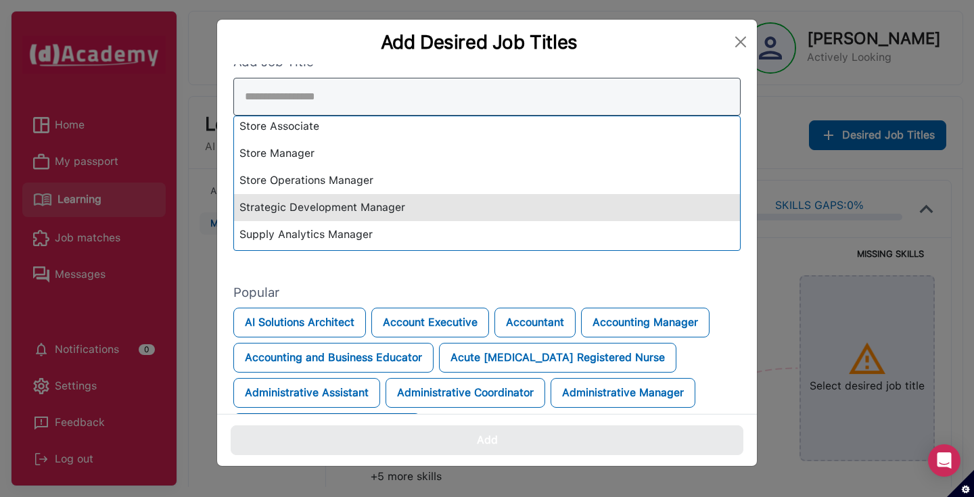
scroll to position [16053, 0]
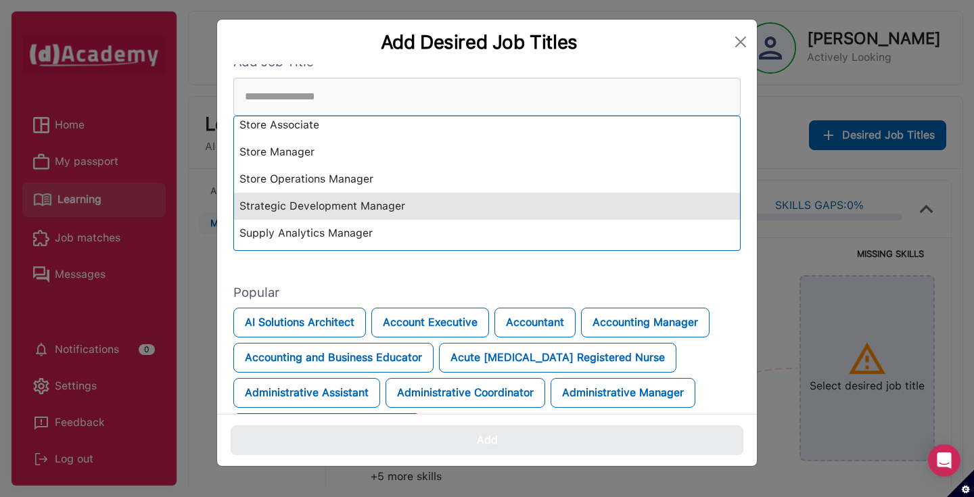
click at [335, 208] on div "Strategic Development Manager" at bounding box center [487, 206] width 506 height 27
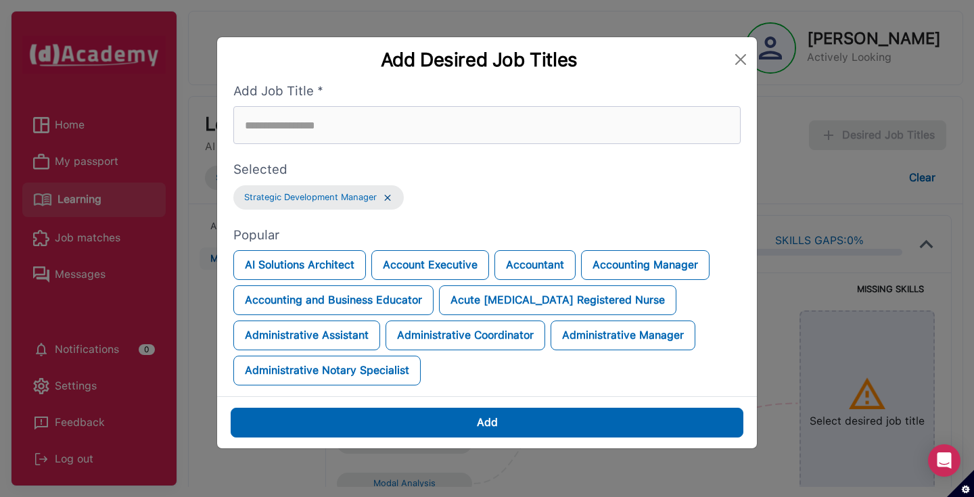
scroll to position [0, 0]
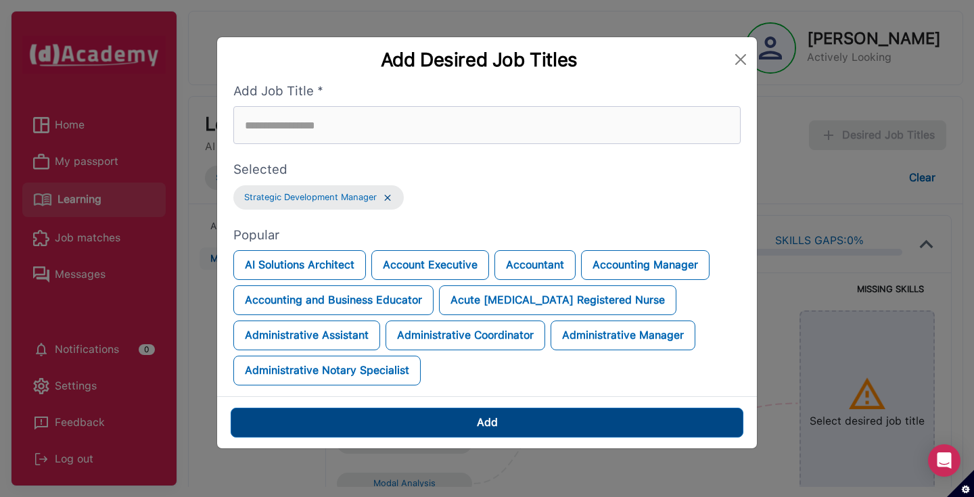
click at [493, 432] on button "Add" at bounding box center [487, 423] width 513 height 30
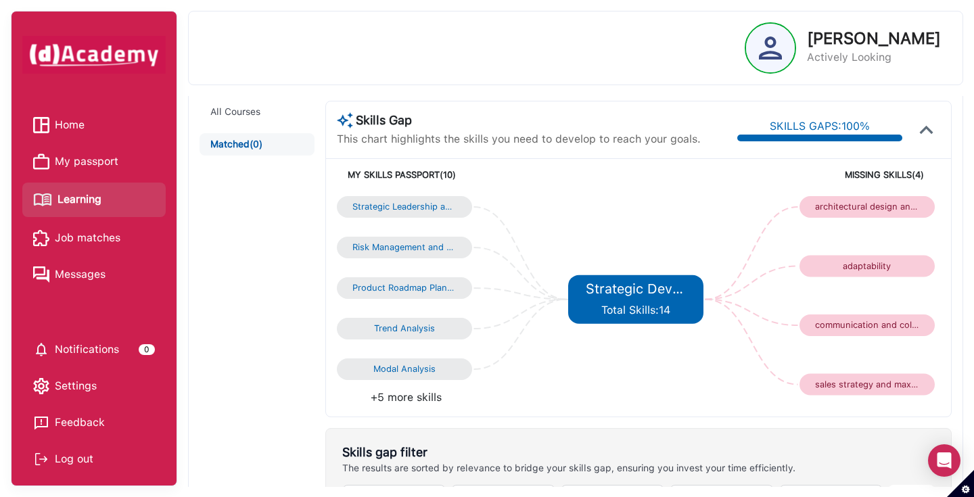
scroll to position [115, 0]
click at [618, 299] on div "Strategic Development Manager Total Skills: 14" at bounding box center [635, 299] width 99 height 38
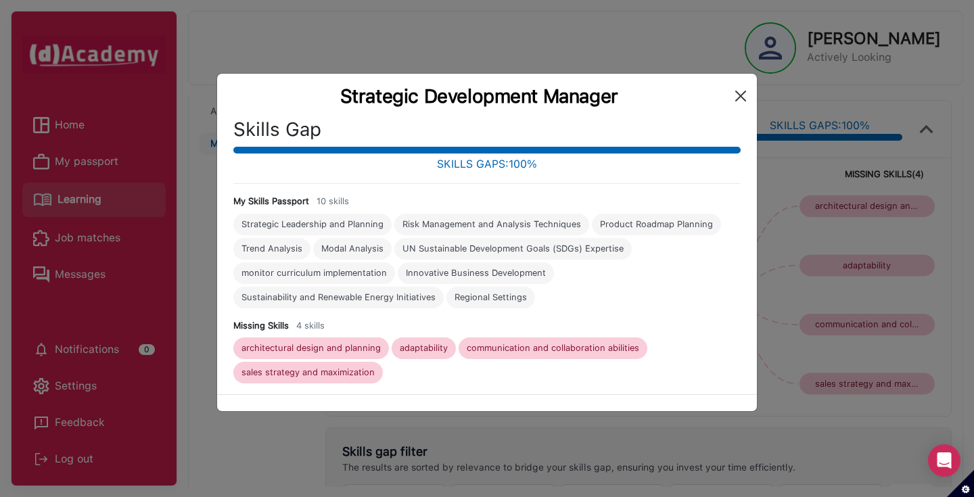
click at [738, 95] on button "Close" at bounding box center [741, 96] width 22 height 22
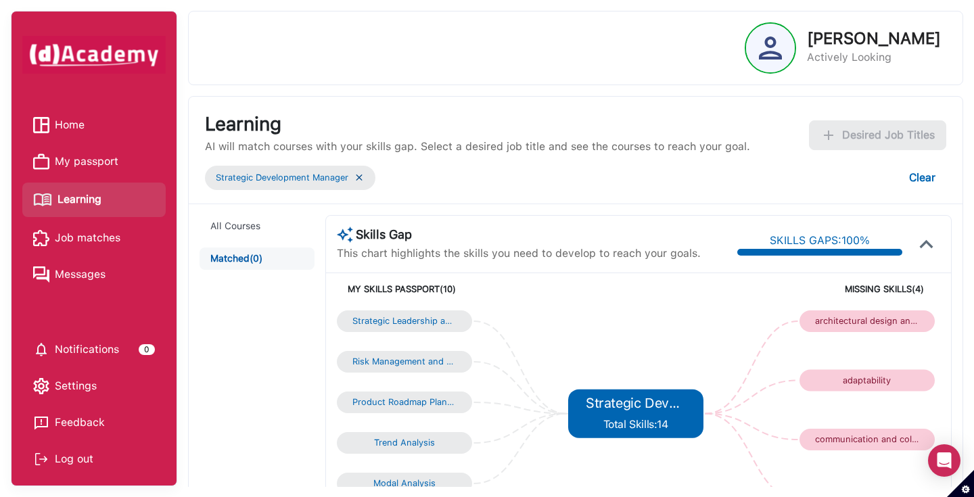
scroll to position [0, 0]
click at [360, 177] on img at bounding box center [359, 178] width 11 height 12
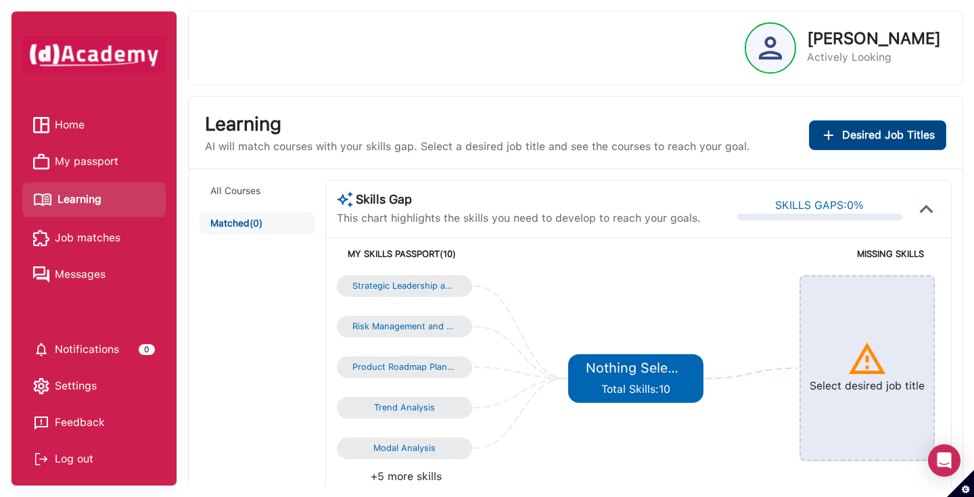
click at [855, 133] on span "Desired Job Titles" at bounding box center [888, 135] width 93 height 16
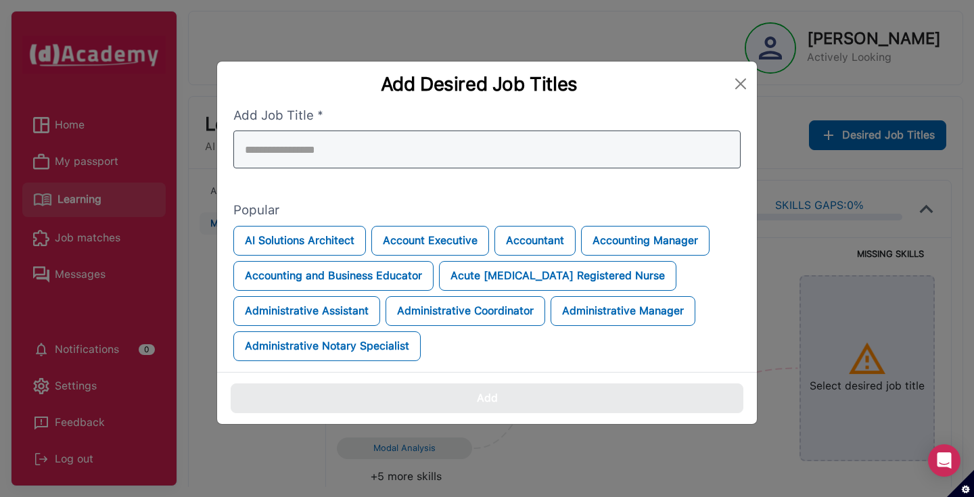
click at [482, 141] on div at bounding box center [486, 150] width 507 height 38
click at [412, 154] on input "search" at bounding box center [486, 150] width 507 height 38
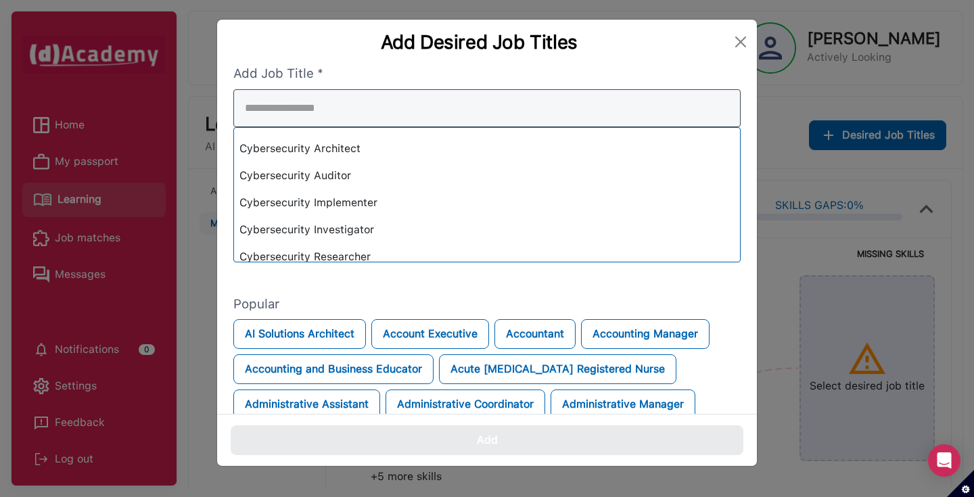
scroll to position [3735, 0]
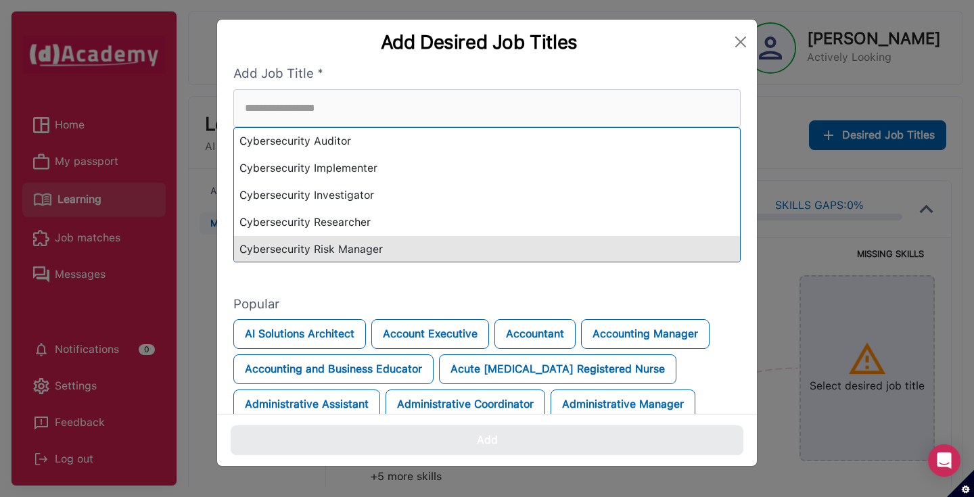
click at [364, 248] on div "Cybersecurity Risk Manager" at bounding box center [487, 249] width 506 height 27
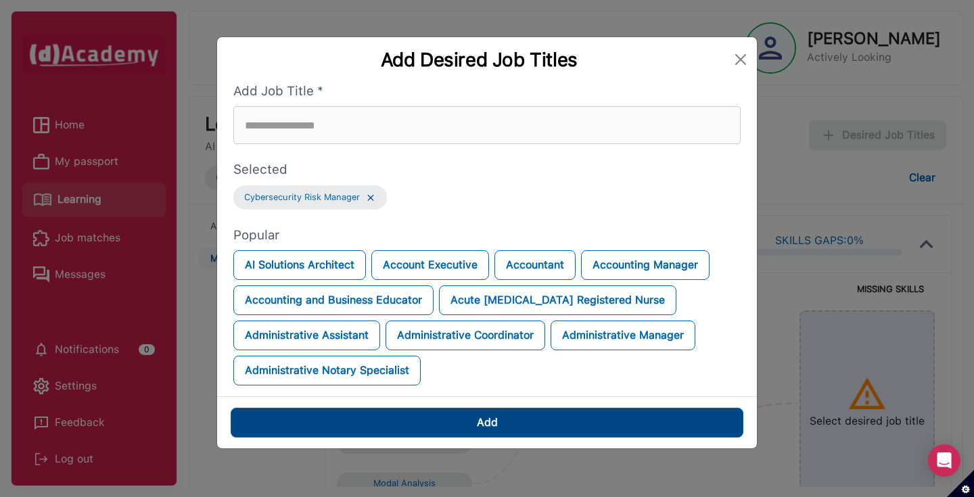
click at [461, 434] on button "Add" at bounding box center [487, 423] width 513 height 30
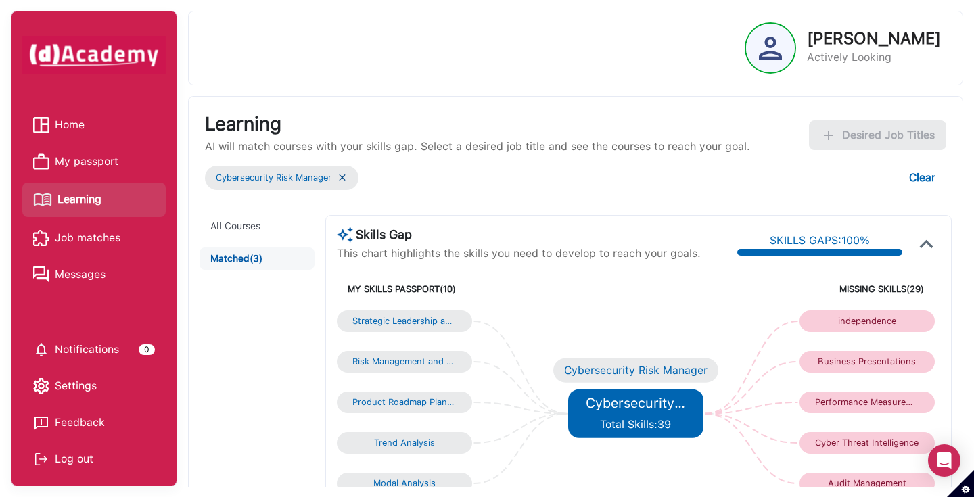
click at [660, 407] on h5 "Cybersecurity Risk Manager" at bounding box center [635, 403] width 99 height 16
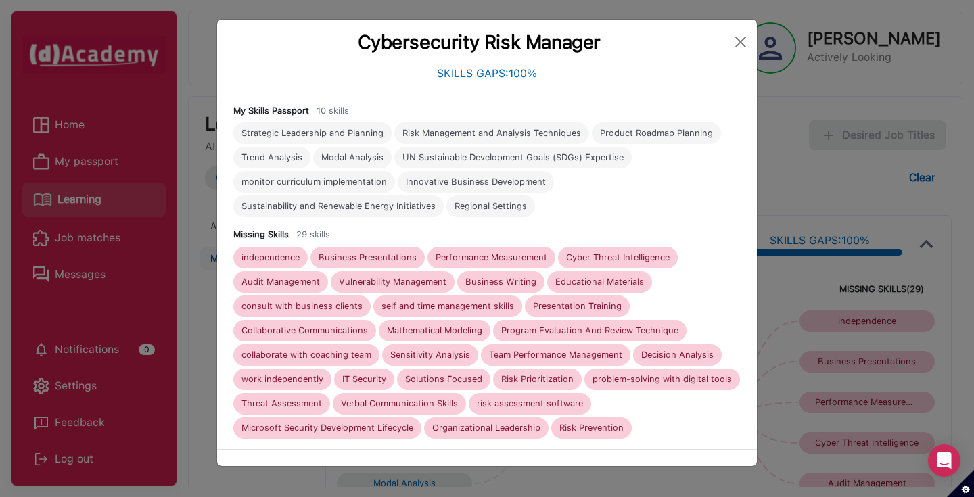
scroll to position [36, 0]
click at [742, 34] on button "Close" at bounding box center [741, 42] width 22 height 22
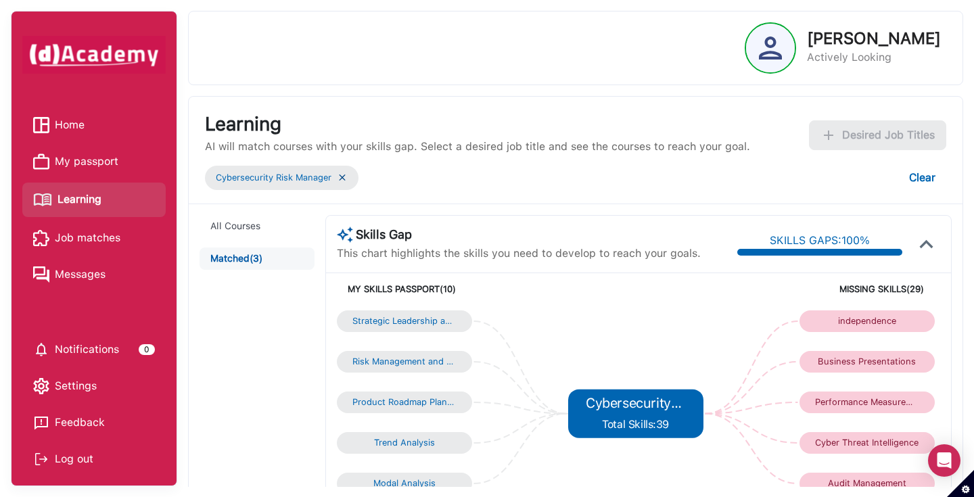
scroll to position [0, 0]
click at [348, 179] on img at bounding box center [342, 178] width 11 height 12
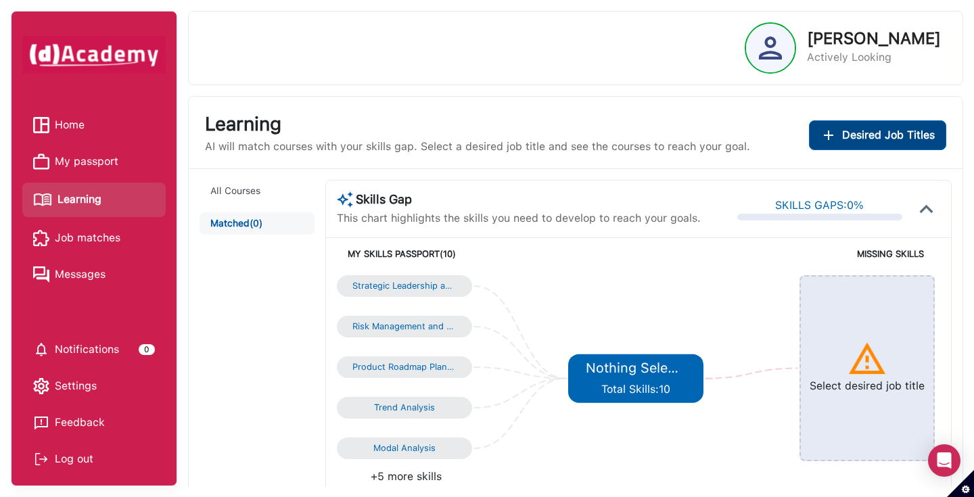
click at [887, 146] on button "Desired Job Titles" at bounding box center [877, 135] width 137 height 30
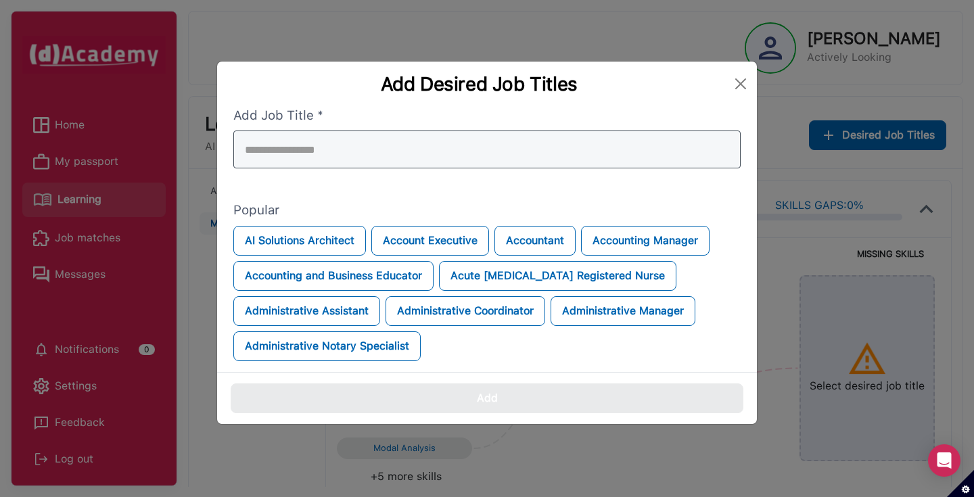
click at [464, 154] on div at bounding box center [486, 150] width 507 height 38
click at [459, 153] on input "search" at bounding box center [486, 150] width 507 height 38
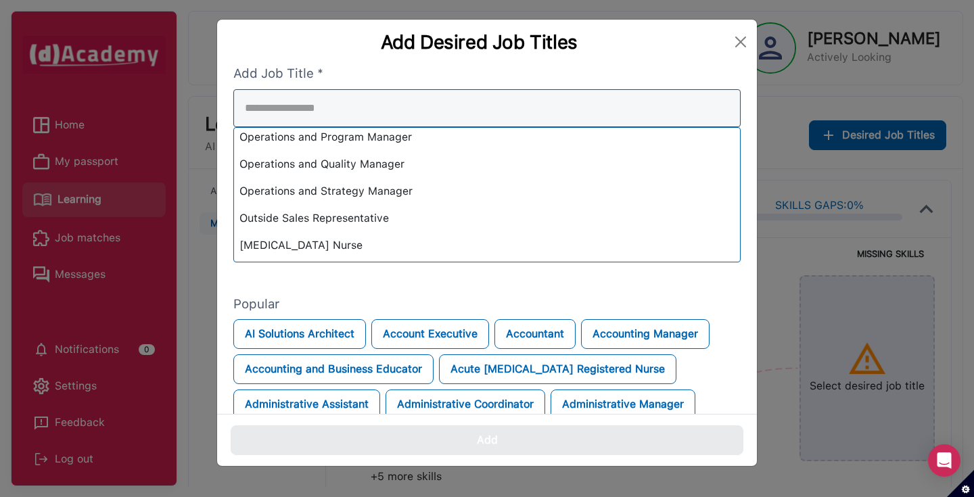
scroll to position [10348, 0]
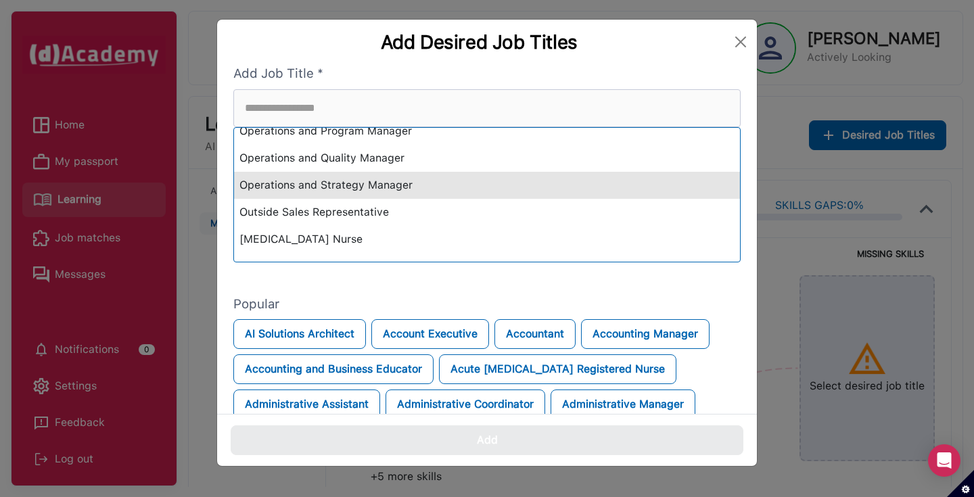
click at [328, 186] on div "Operations and Strategy Manager" at bounding box center [487, 185] width 506 height 27
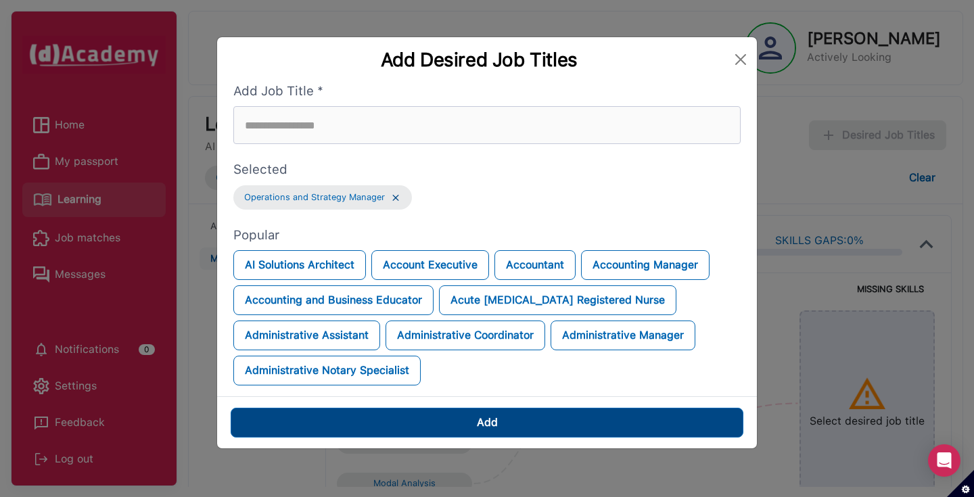
click at [434, 414] on button "Add" at bounding box center [487, 423] width 513 height 30
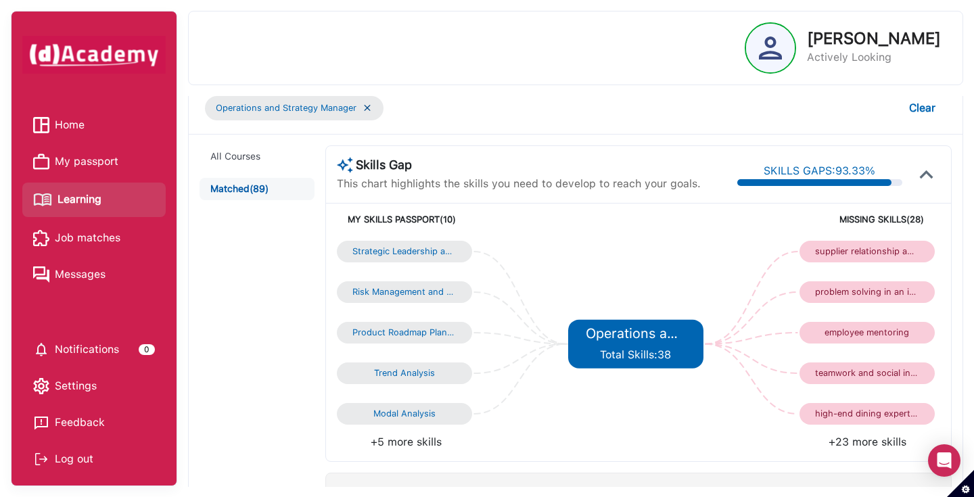
scroll to position [130, 0]
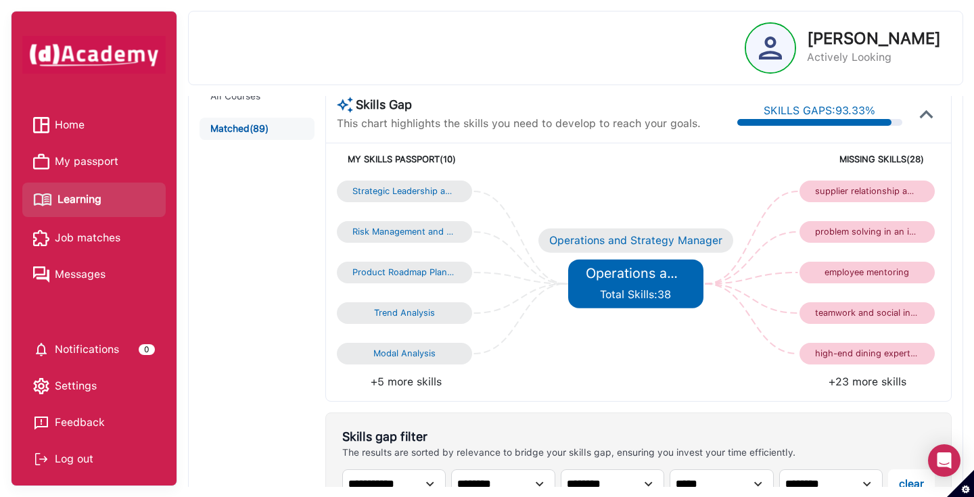
click at [630, 281] on div "Operations and Strategy Manager Total Skills: 38" at bounding box center [635, 284] width 99 height 38
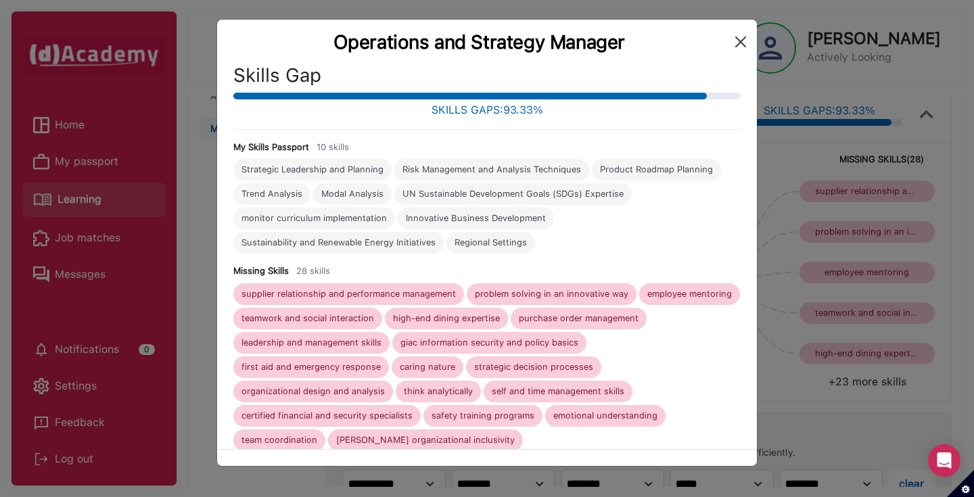
scroll to position [0, 0]
click at [740, 39] on button "Close" at bounding box center [741, 42] width 22 height 22
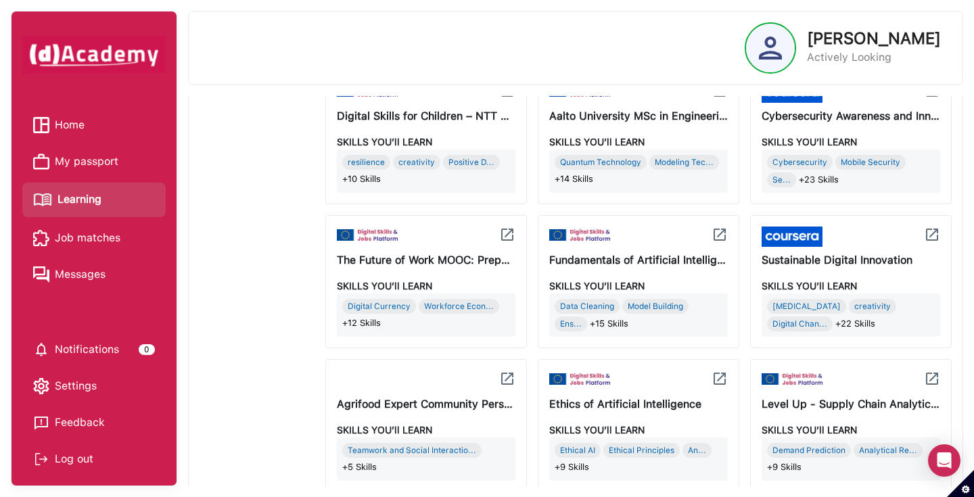
scroll to position [589, 0]
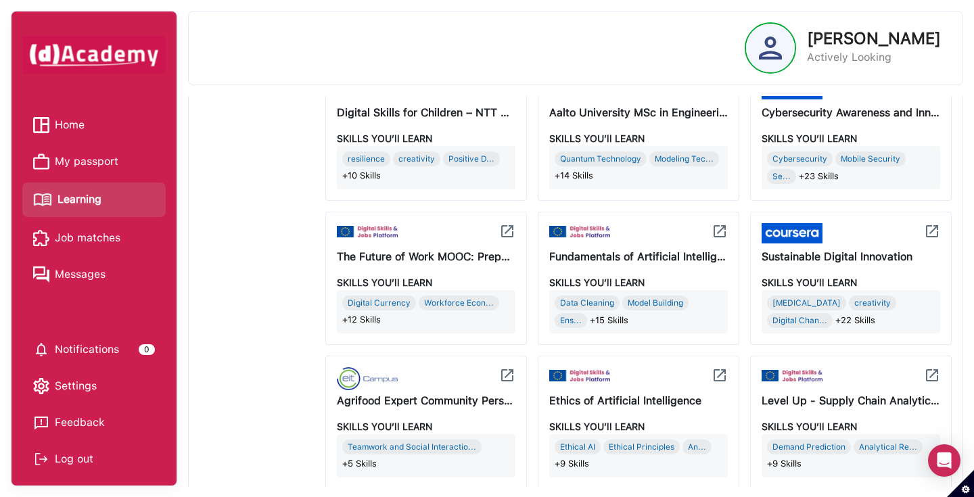
click at [813, 252] on div "Sustainable Digital Innovation" at bounding box center [851, 257] width 179 height 16
click at [934, 226] on img at bounding box center [932, 231] width 16 height 16
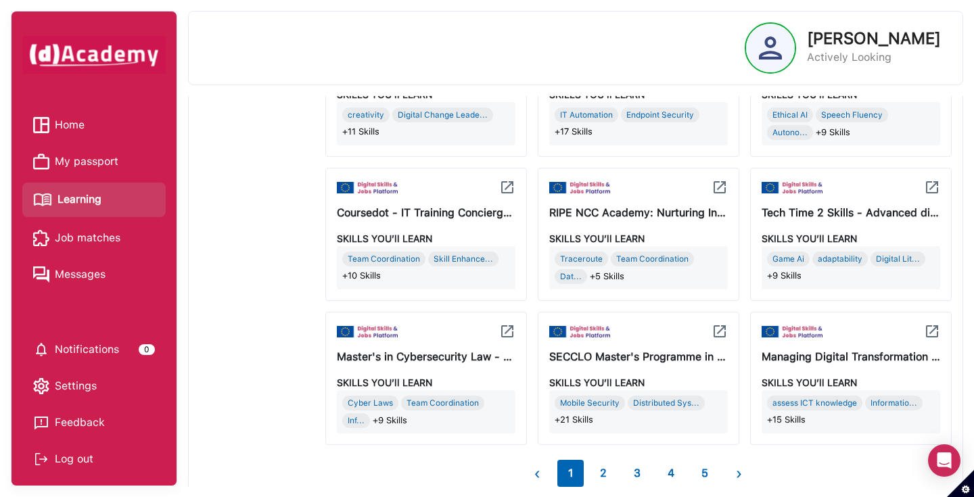
scroll to position [1211, 0]
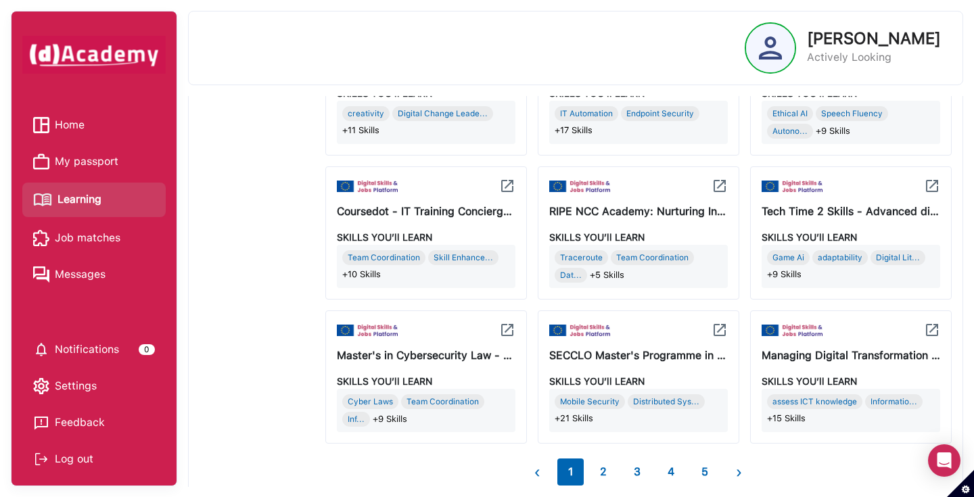
click at [604, 466] on button "2" at bounding box center [603, 472] width 28 height 27
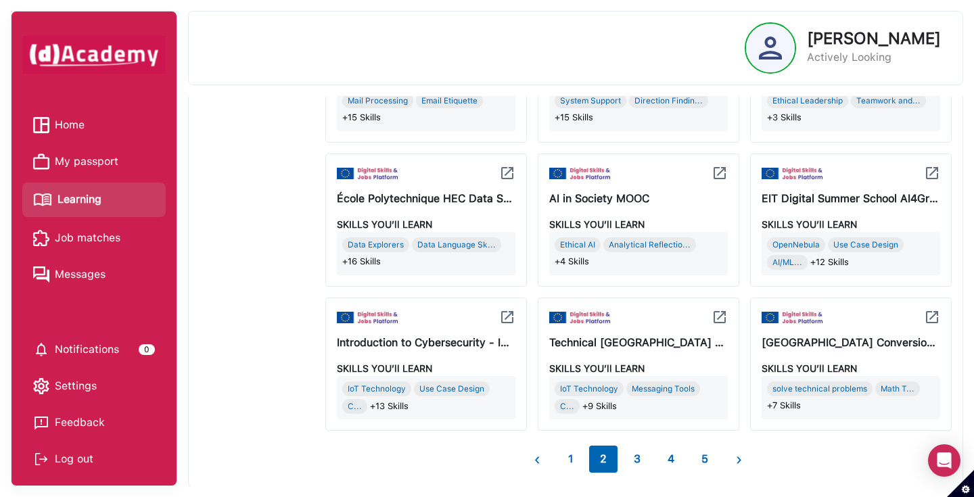
scroll to position [1223, 0]
click at [639, 467] on button "3" at bounding box center [637, 460] width 28 height 27
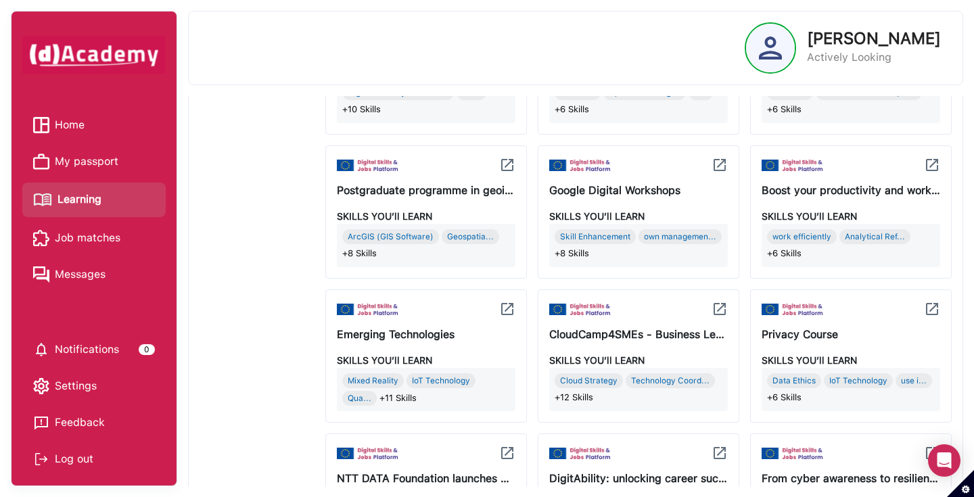
scroll to position [798, 0]
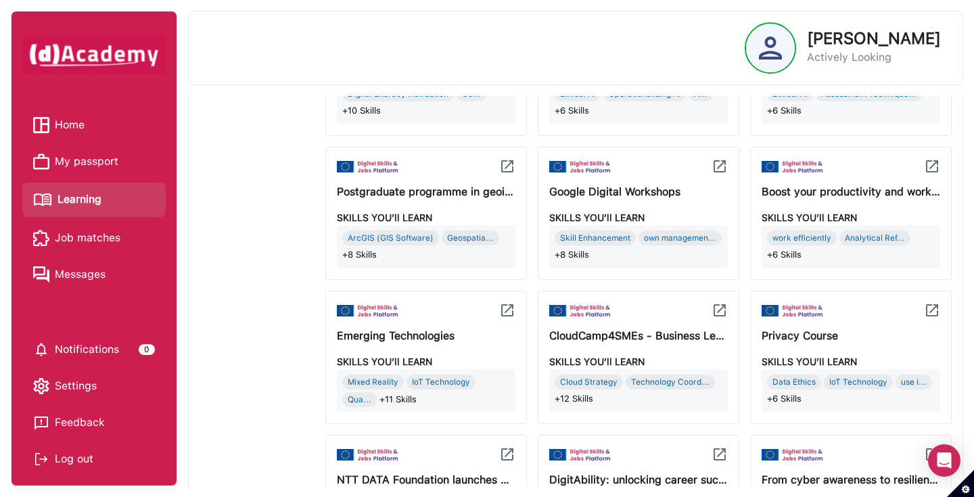
click at [507, 304] on img at bounding box center [507, 310] width 16 height 16
click at [719, 160] on img at bounding box center [720, 166] width 16 height 16
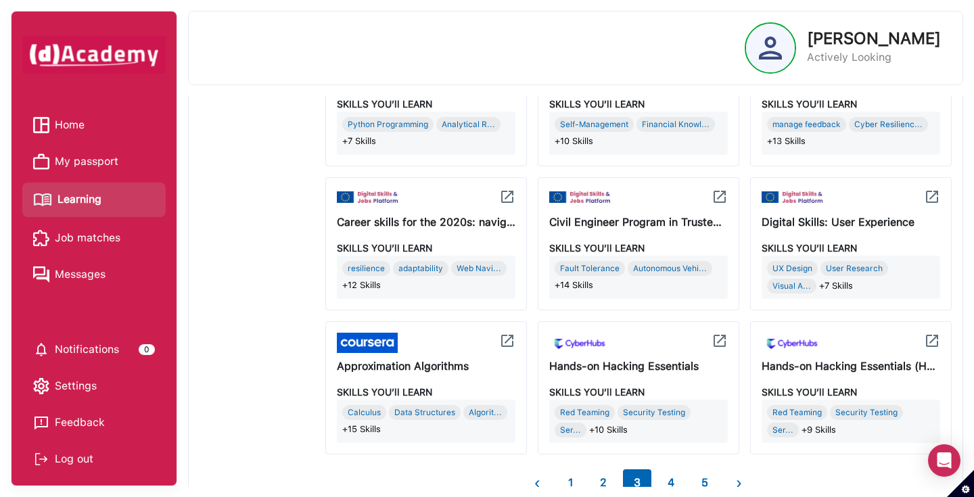
scroll to position [1018, 0]
